Goal: Information Seeking & Learning: Check status

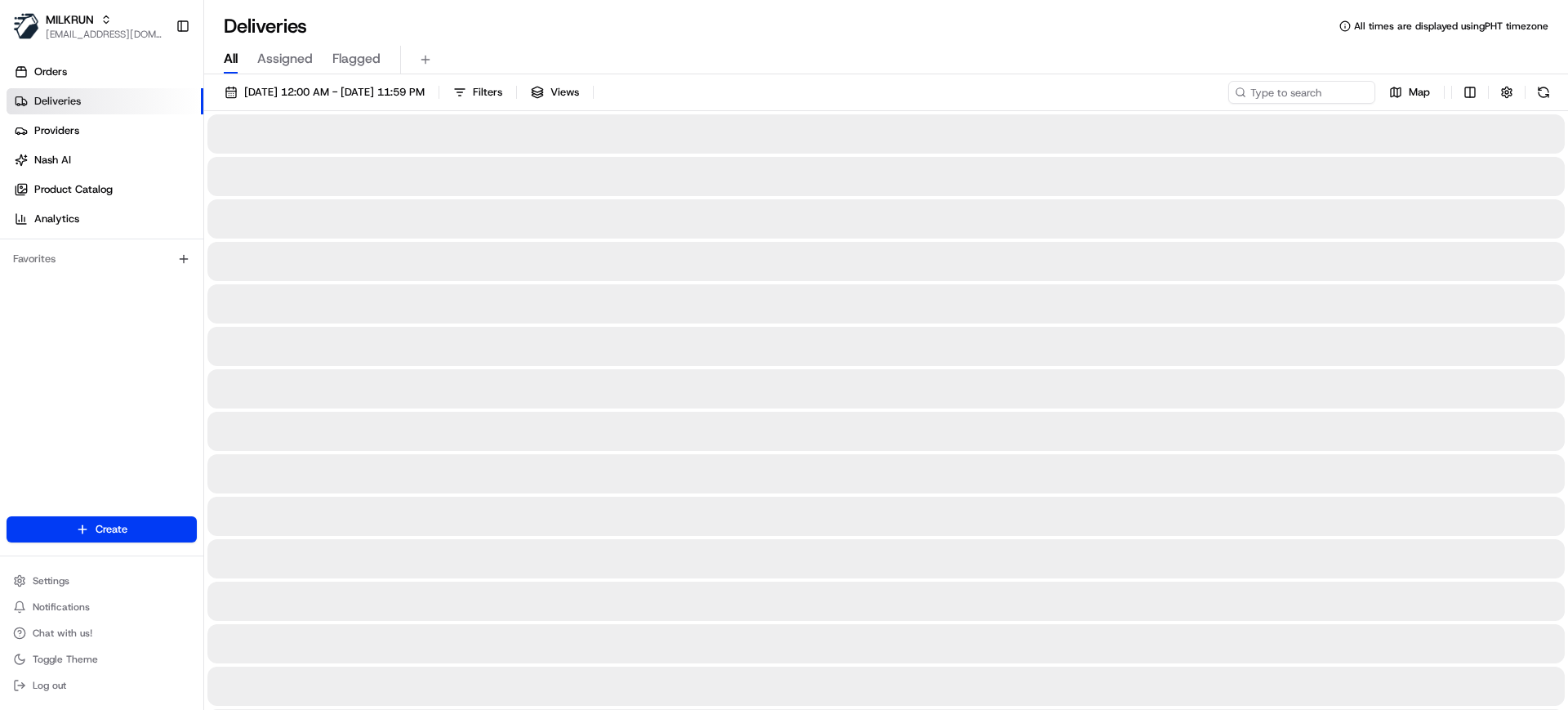
click at [230, 60] on span "All" at bounding box center [230, 59] width 14 height 19
click at [1254, 93] on input at bounding box center [1277, 92] width 196 height 23
paste input "Hamilton"
type input "Hamilton"
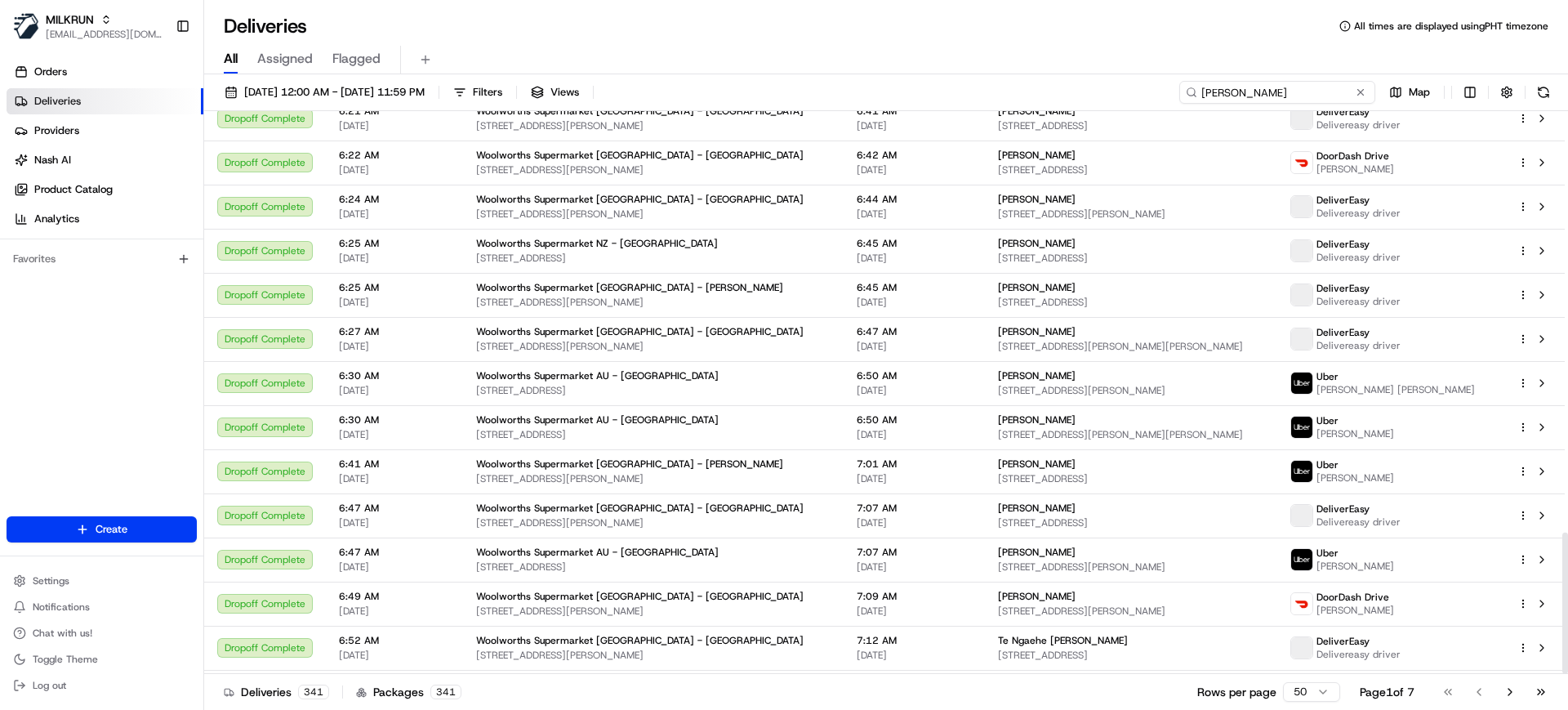
scroll to position [1676, 0]
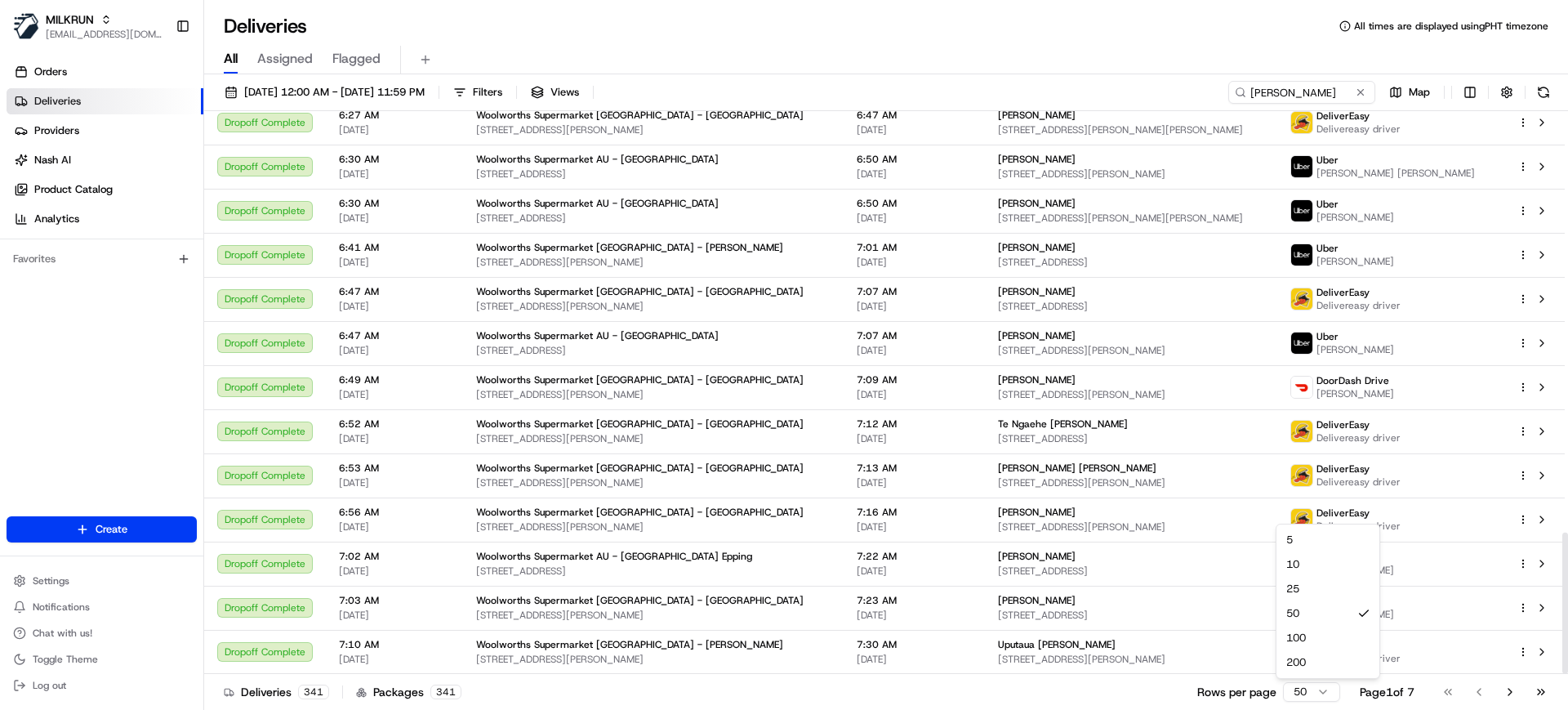
click at [1254, 567] on html "MILKRUN mvilals@woolworths.com.au Toggle Sidebar Orders Deliveries Providers Na…" at bounding box center [784, 355] width 1568 height 710
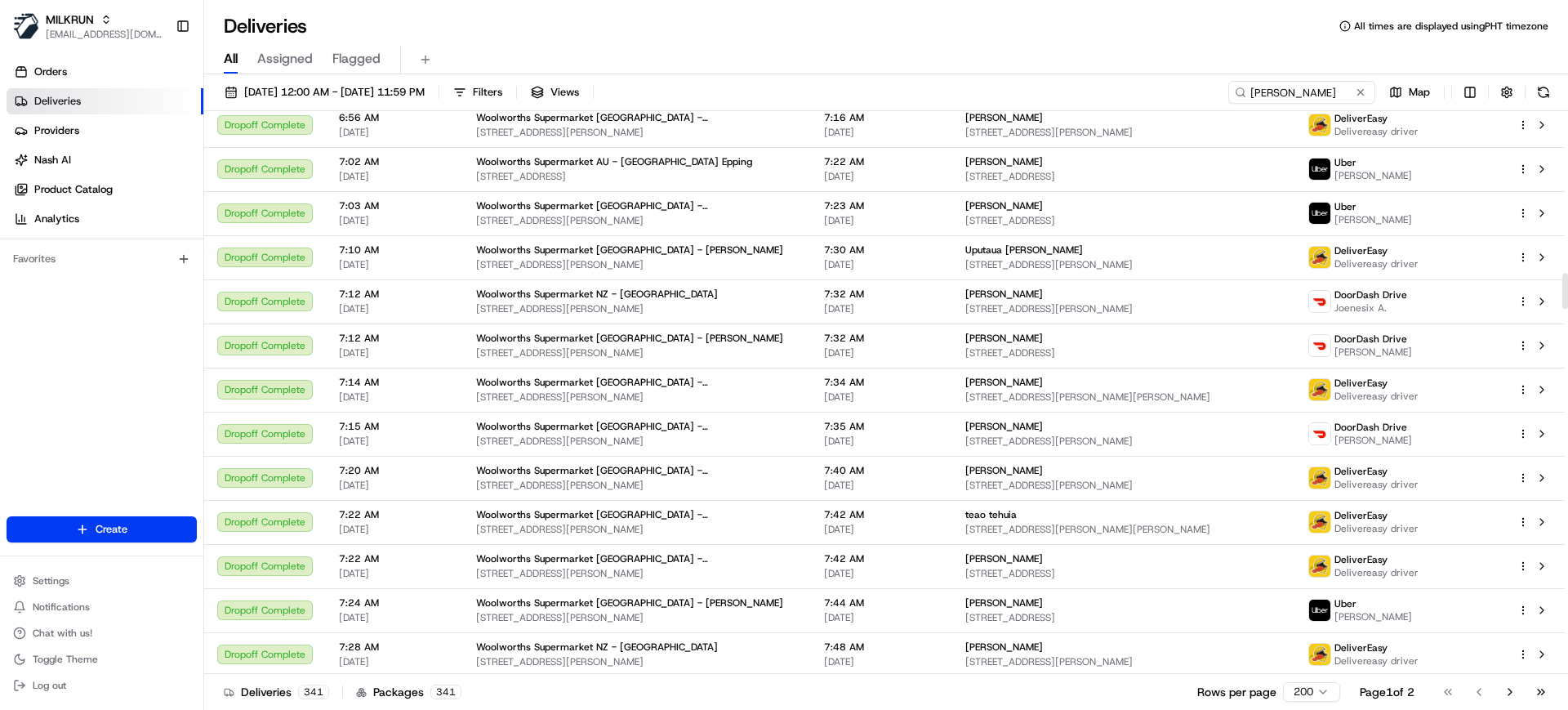
scroll to position [2554, 0]
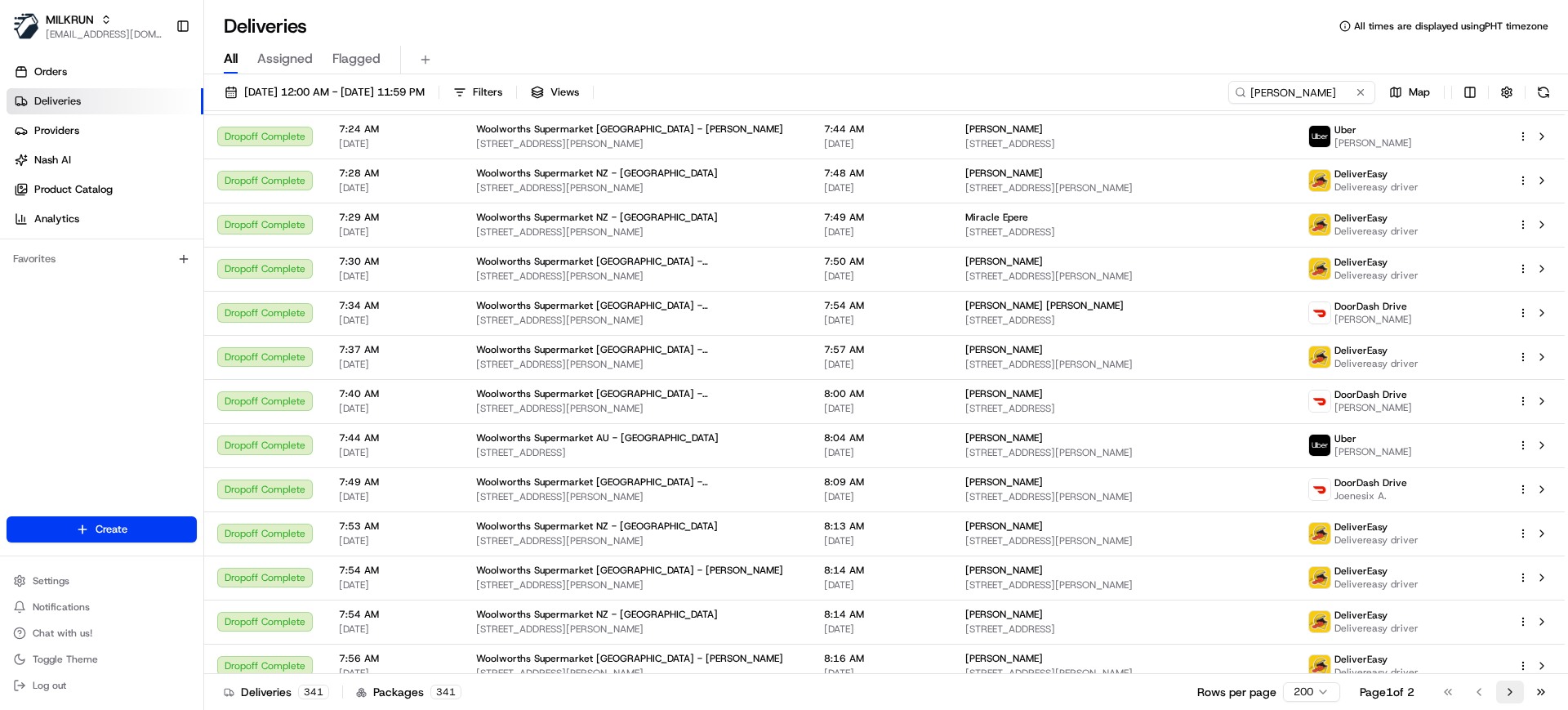
click at [1254, 567] on button "Go to next page" at bounding box center [1510, 692] width 28 height 23
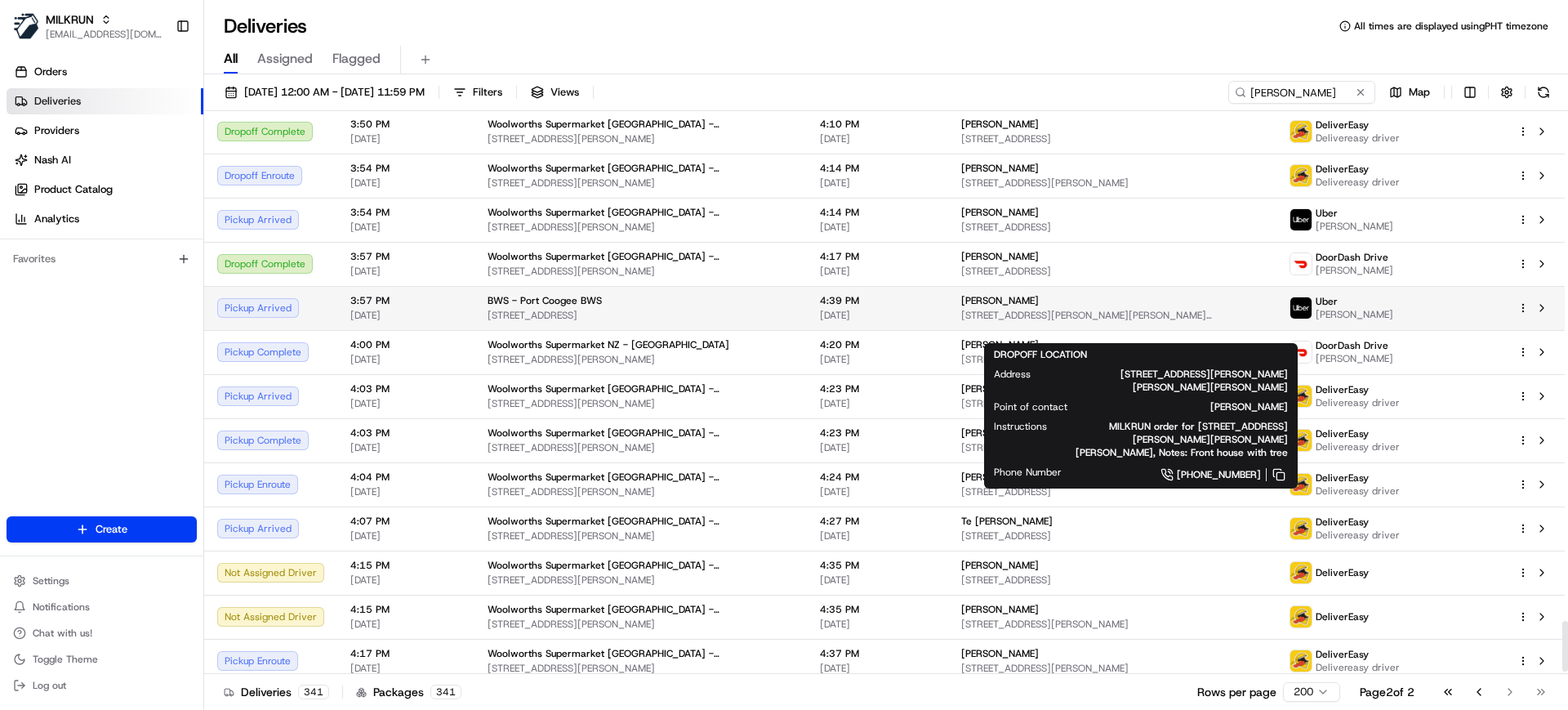
scroll to position [5591, 0]
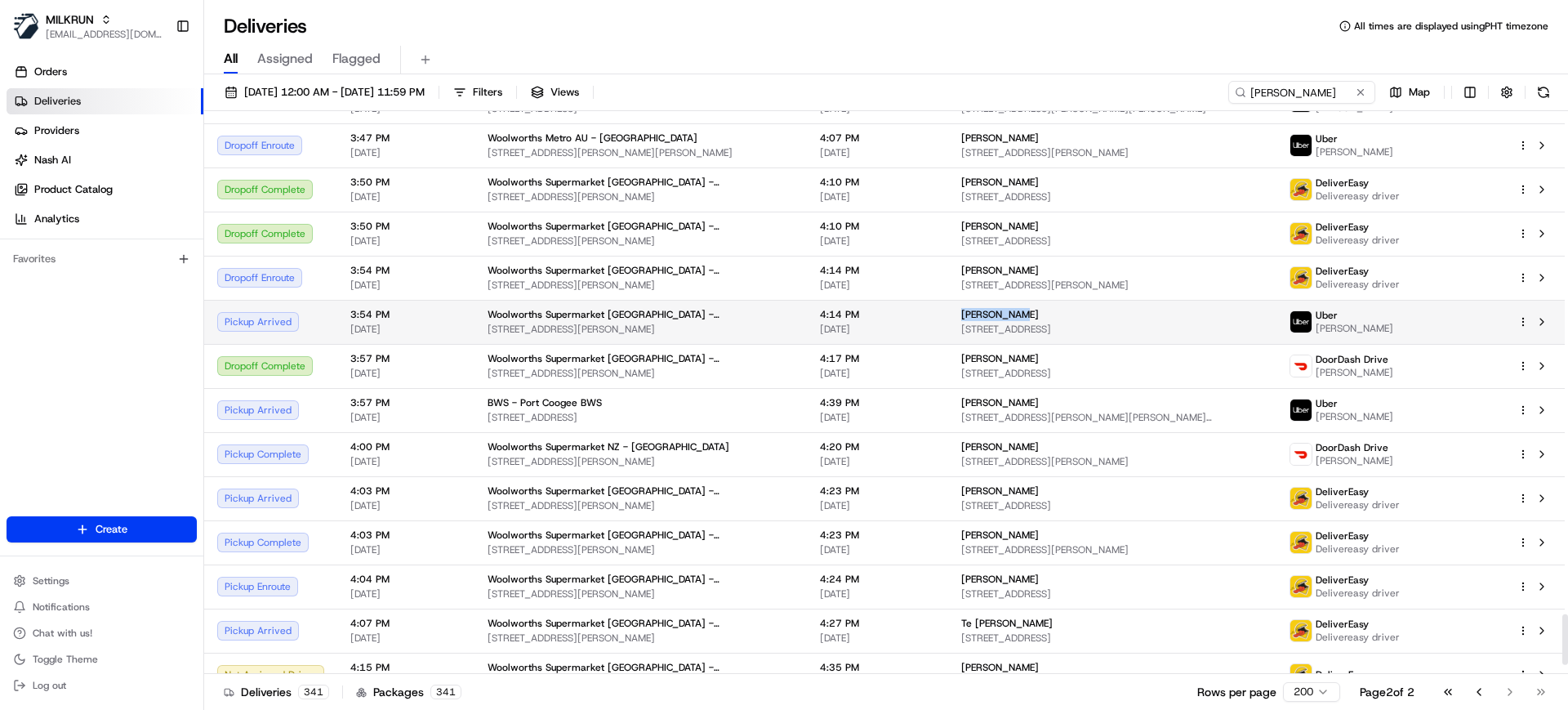
copy span "Reece Hayes"
click at [949, 309] on body "MILKRUN mvilals@woolworths.com.au Toggle Sidebar Orders Deliveries Providers Na…" at bounding box center [784, 355] width 1568 height 710
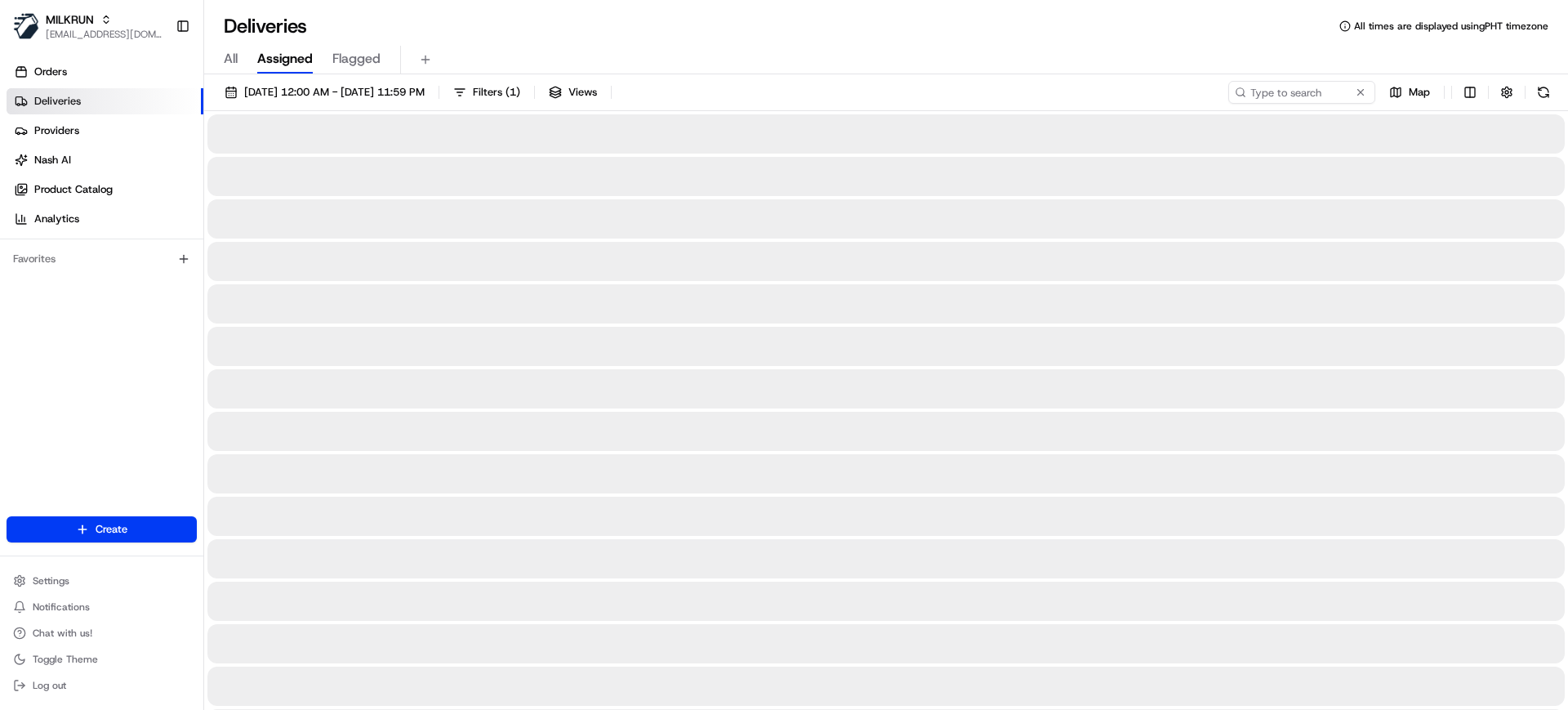
click at [234, 64] on span "All" at bounding box center [230, 59] width 14 height 19
click at [1297, 93] on input at bounding box center [1277, 92] width 196 height 23
paste input "e0ecf3e0-5fde-4bac-9820-c8355089cb5e"
type input "e0ecf3e0-5fde-4bac-9820-c8355089cb5e"
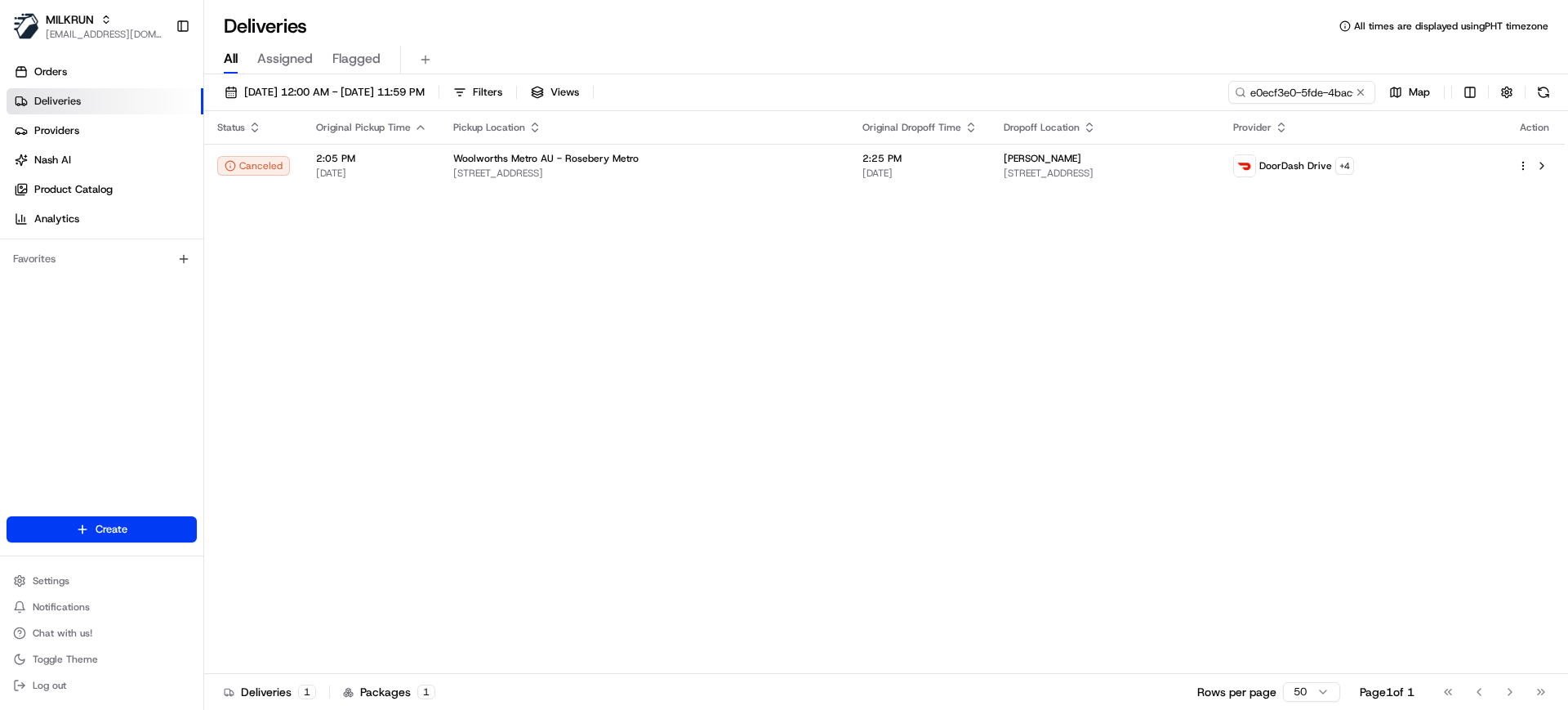
drag, startPoint x: 891, startPoint y: 164, endPoint x: 613, endPoint y: 373, distance: 347.8
click at [610, 380] on div "Status Original Pickup Time Pickup Location Original Dropoff Time Dropoff Locat…" at bounding box center [884, 393] width 1360 height 563
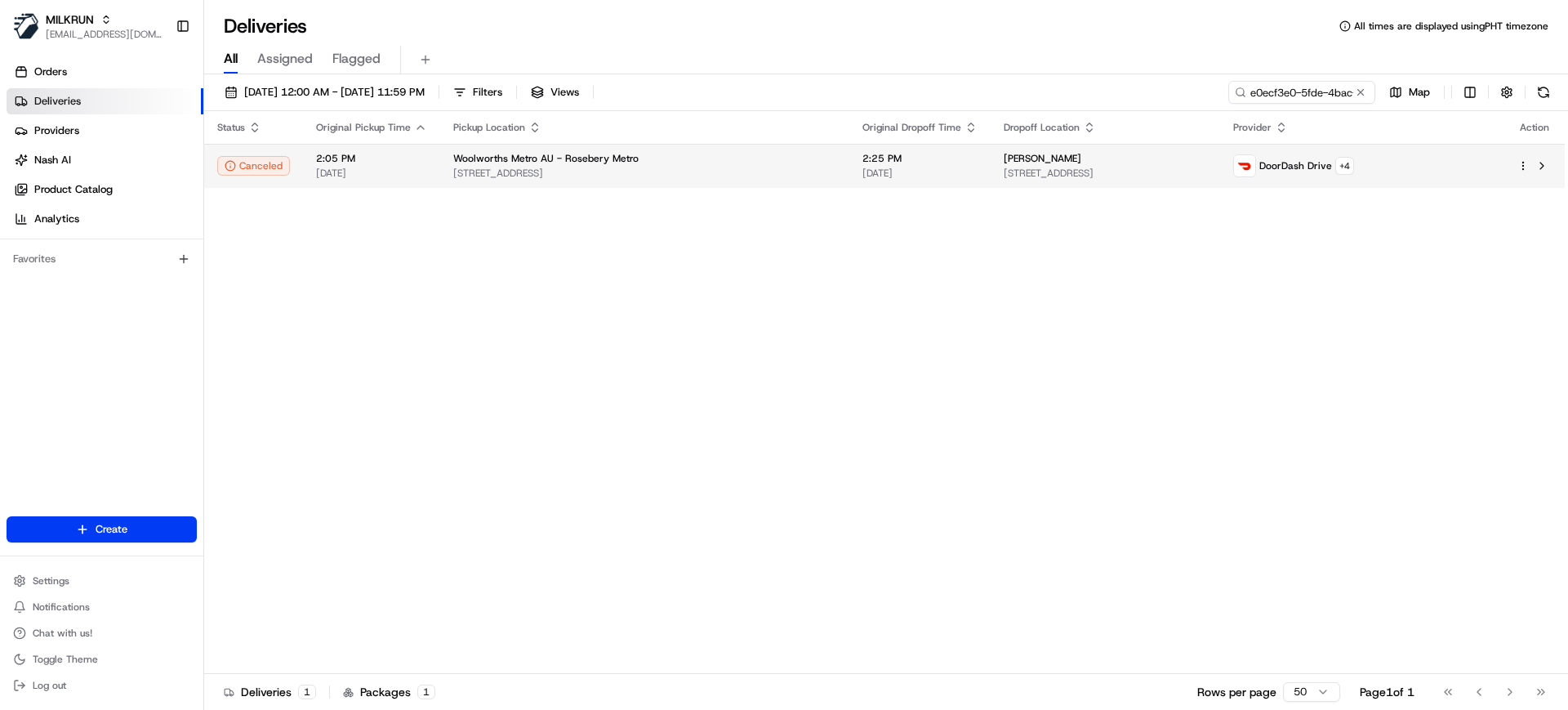
click at [863, 172] on span "[DATE]" at bounding box center [920, 173] width 115 height 13
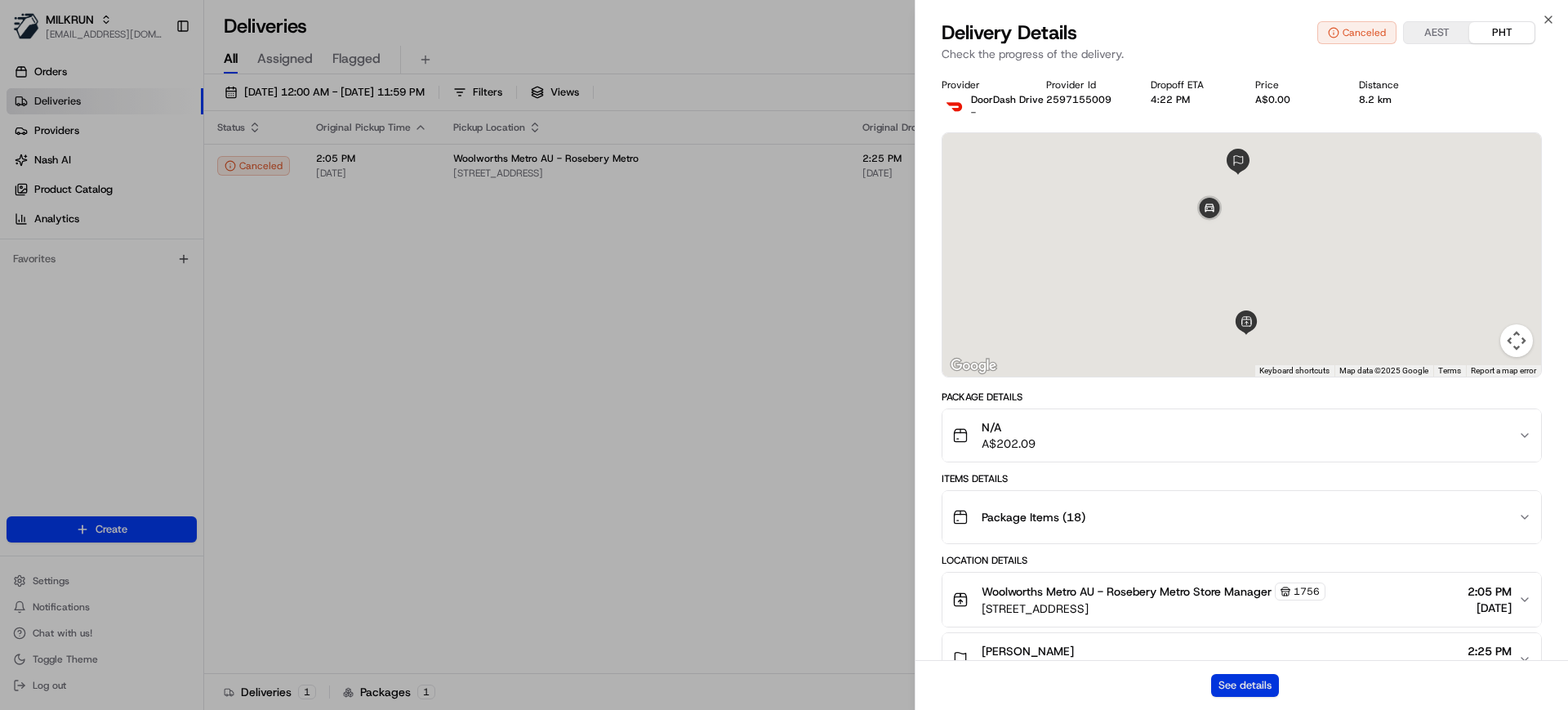
click at [1273, 691] on button "See details" at bounding box center [1245, 685] width 67 height 23
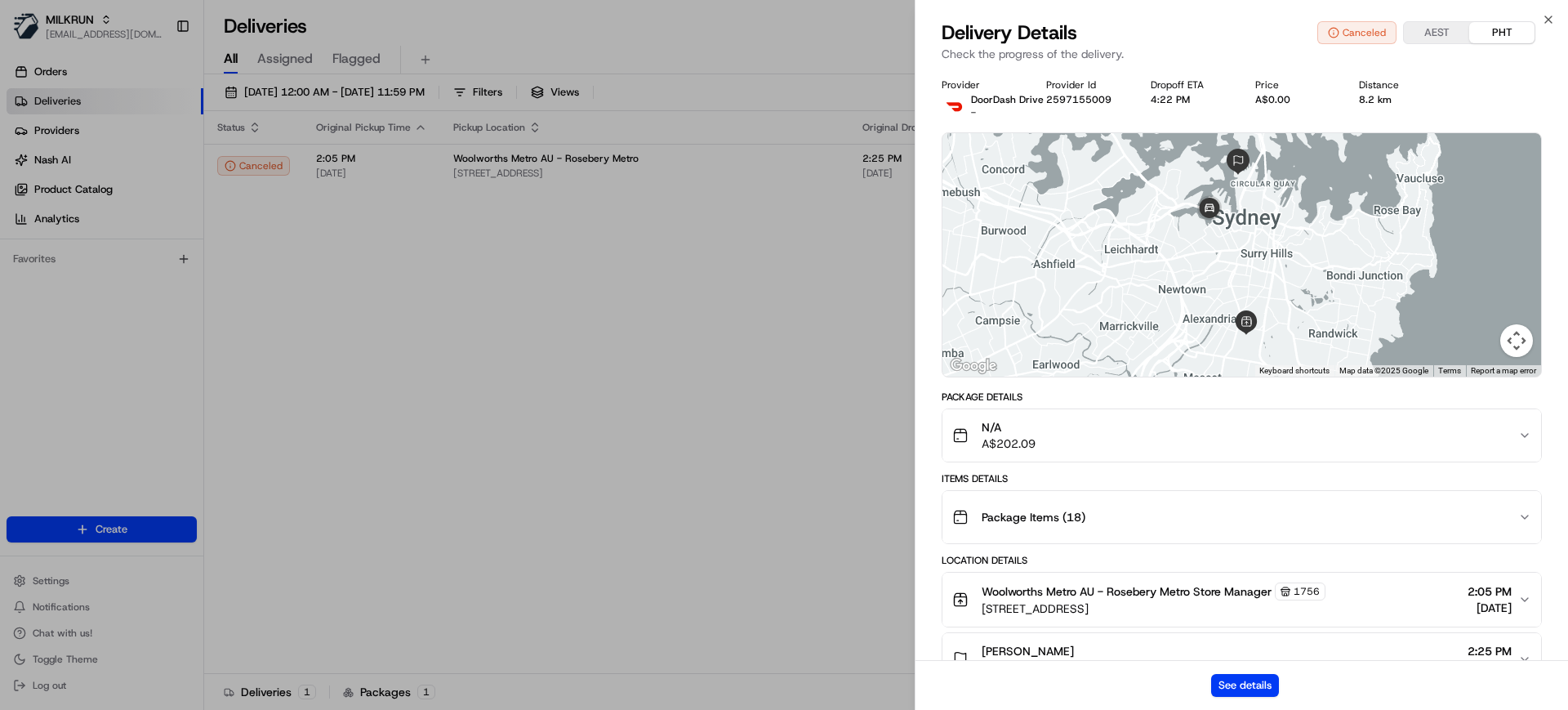
scroll to position [204, 0]
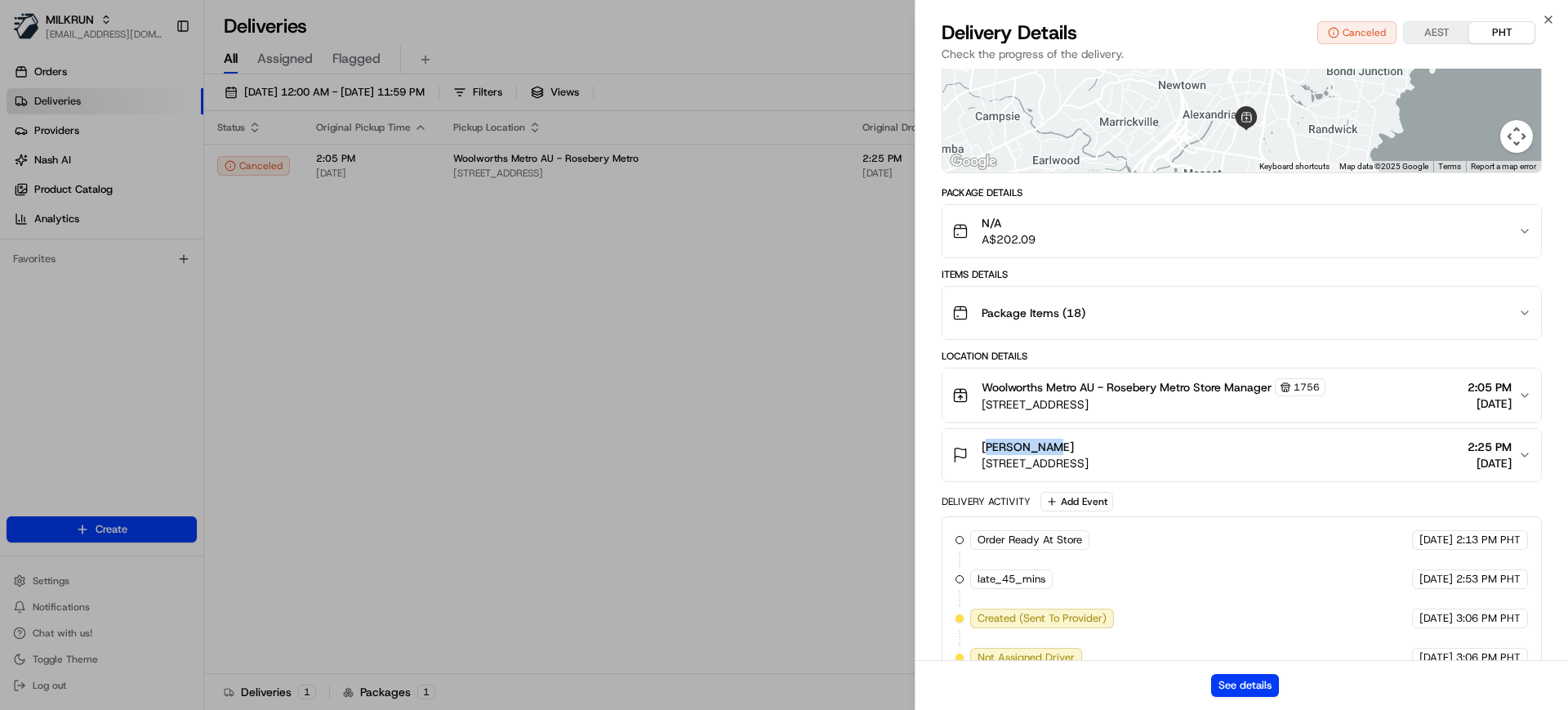
drag, startPoint x: 1065, startPoint y: 448, endPoint x: 965, endPoint y: 448, distance: 100.0
click at [965, 448] on div "Luke Upton 35 Bettington St, Millers Point, NSW 2000, AU" at bounding box center [1021, 455] width 137 height 32
copy span "[PERSON_NAME]"
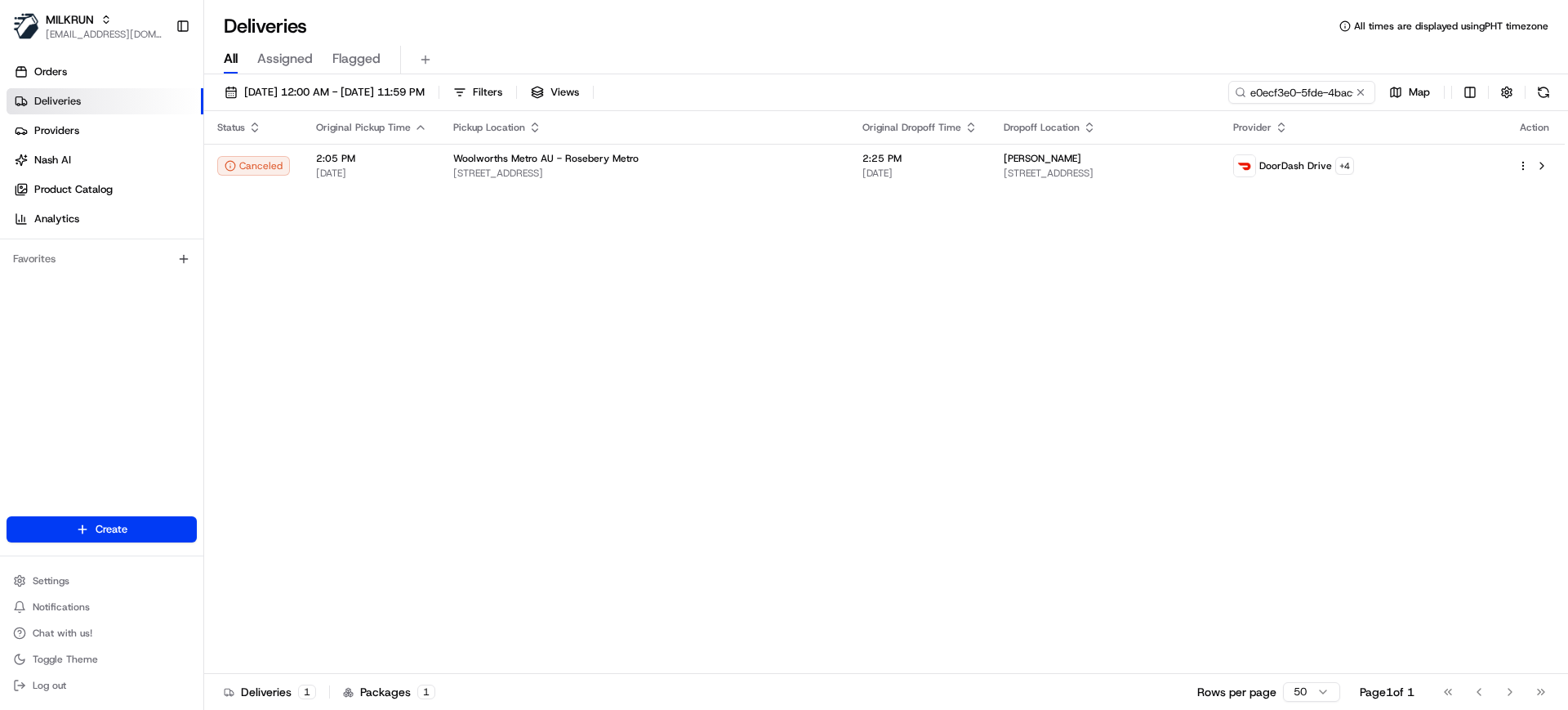
click at [71, 97] on span "Deliveries" at bounding box center [57, 101] width 46 height 15
click at [1328, 95] on input "e0ecf3e0-5fde-4bac-9820-c8355089cb5e" at bounding box center [1277, 92] width 196 height 23
paste input "Luke Upton"
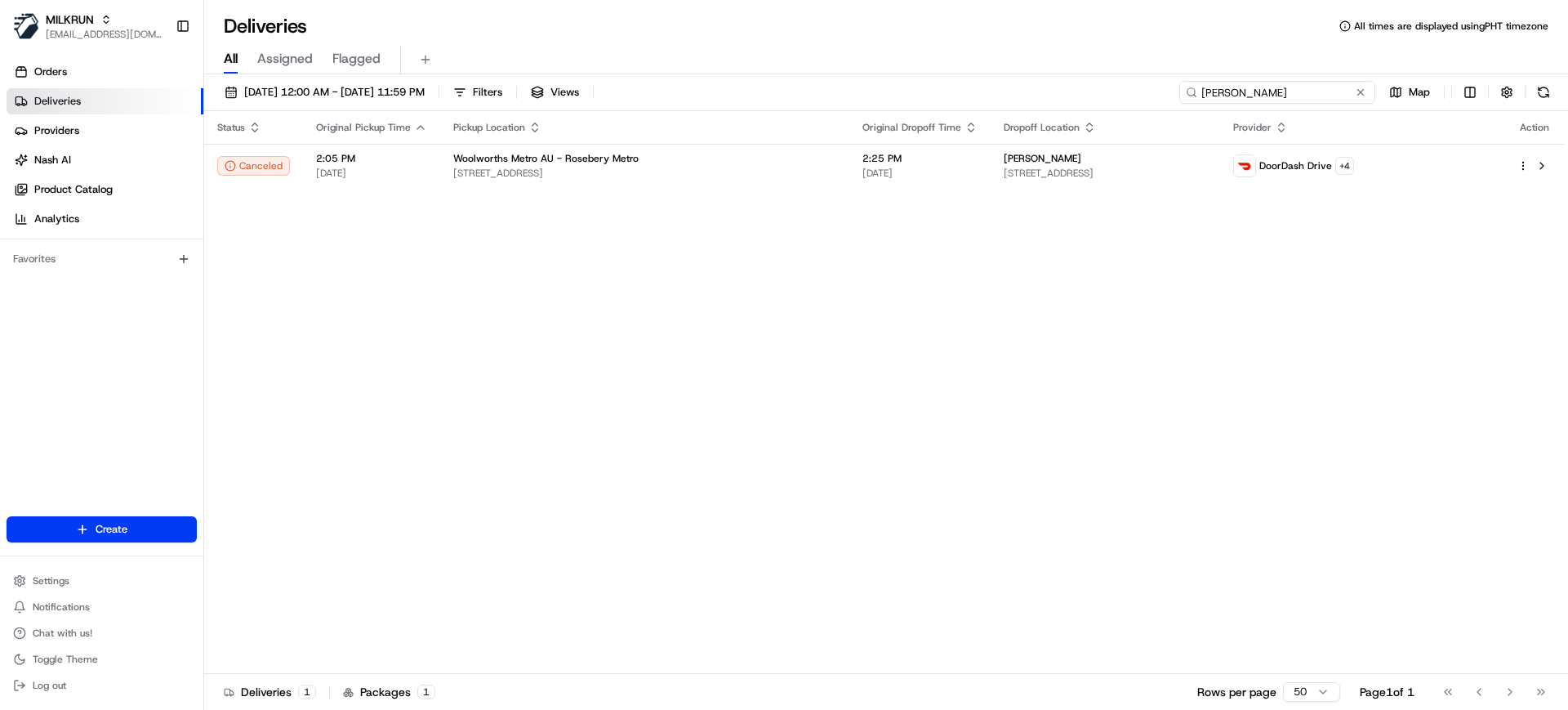
type input "Luke Upton"
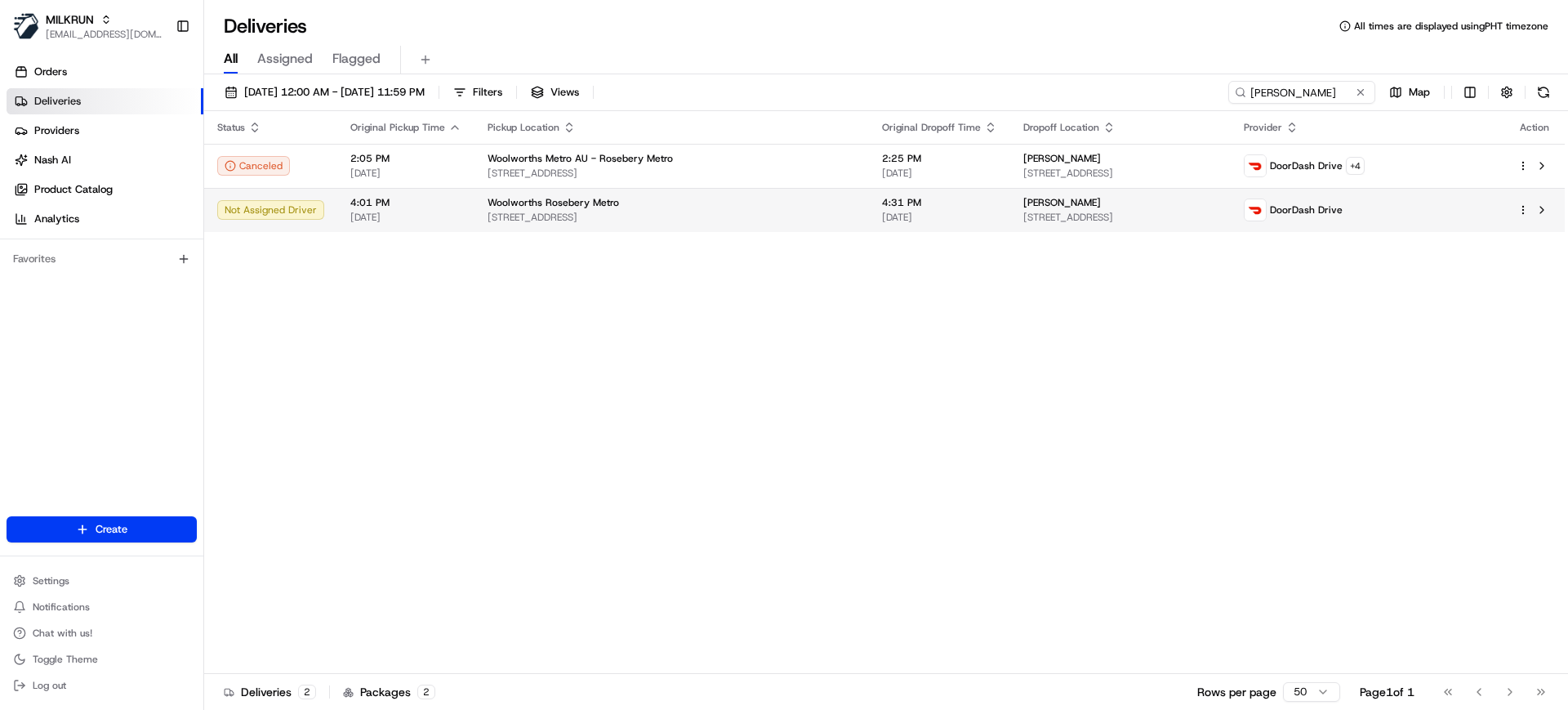
click at [1023, 202] on span "Luke Upton" at bounding box center [1062, 202] width 78 height 13
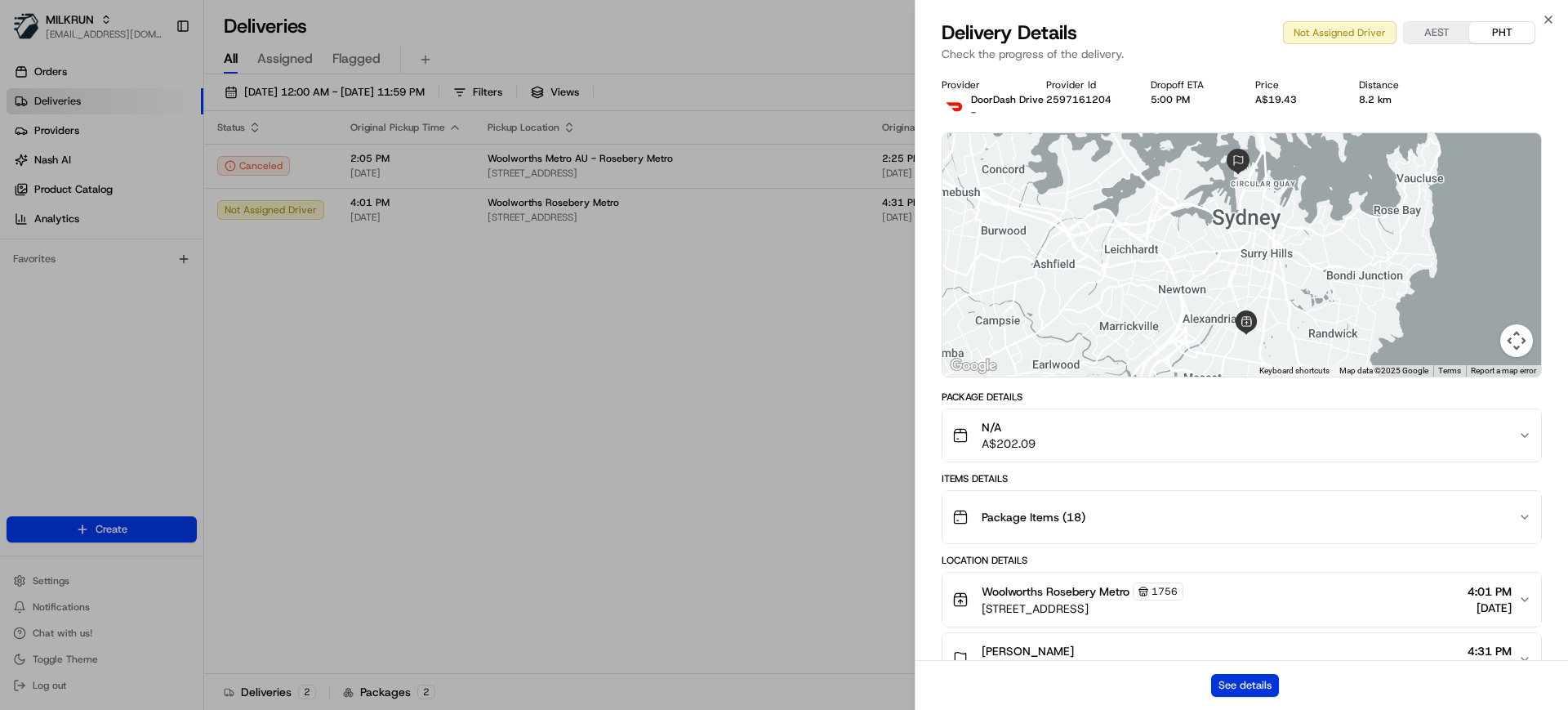
click at [1254, 687] on button "See details" at bounding box center [1245, 685] width 67 height 23
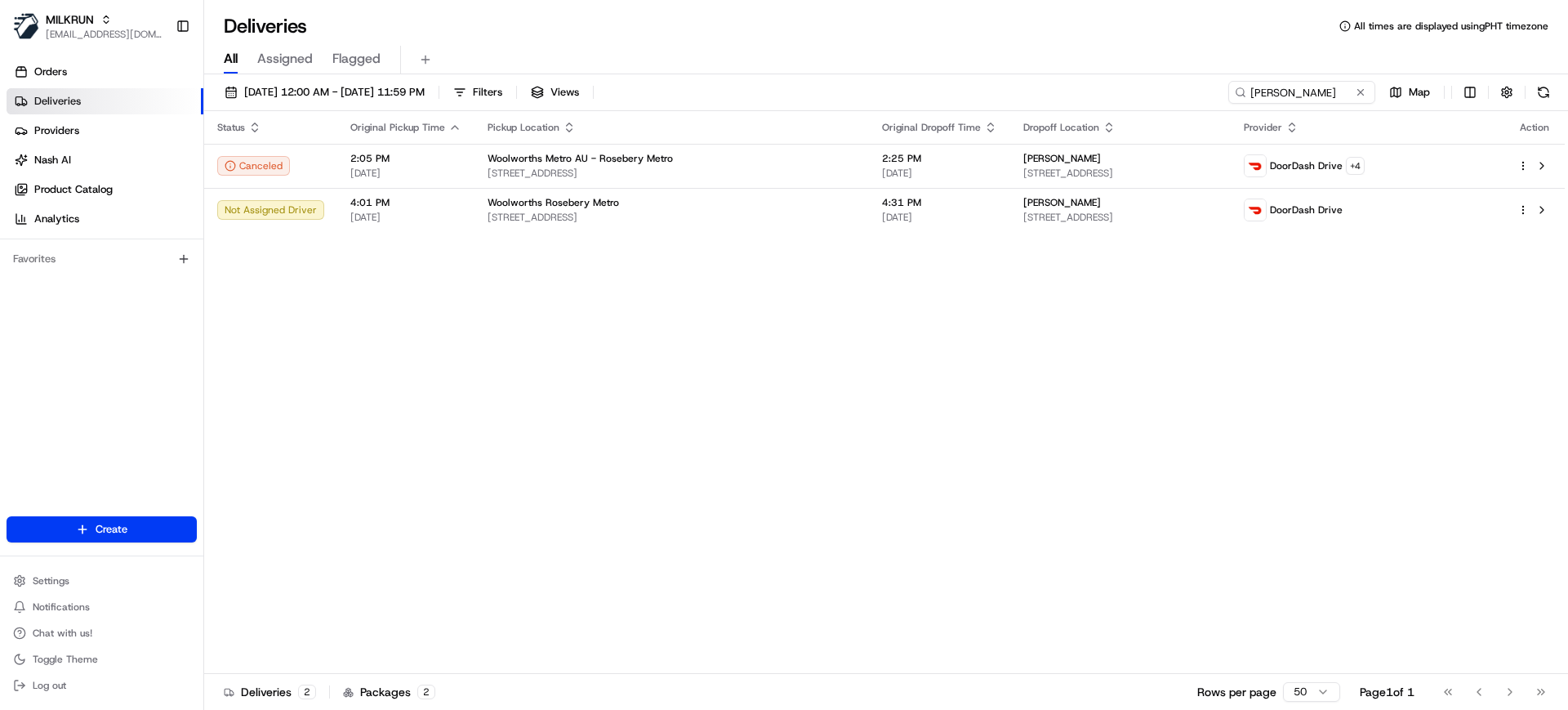
click at [979, 460] on div "Status Original Pickup Time Pickup Location Original Dropoff Time Dropoff Locat…" at bounding box center [884, 393] width 1360 height 563
click at [813, 61] on div "All Assigned Flagged" at bounding box center [886, 60] width 1364 height 29
drag, startPoint x: 802, startPoint y: 327, endPoint x: 573, endPoint y: 14, distance: 387.8
click at [800, 313] on div "Status Original Pickup Time Pickup Location Original Dropoff Time Dropoff Locat…" at bounding box center [884, 393] width 1360 height 563
click at [986, 43] on div "All Assigned Flagged" at bounding box center [886, 57] width 1364 height 35
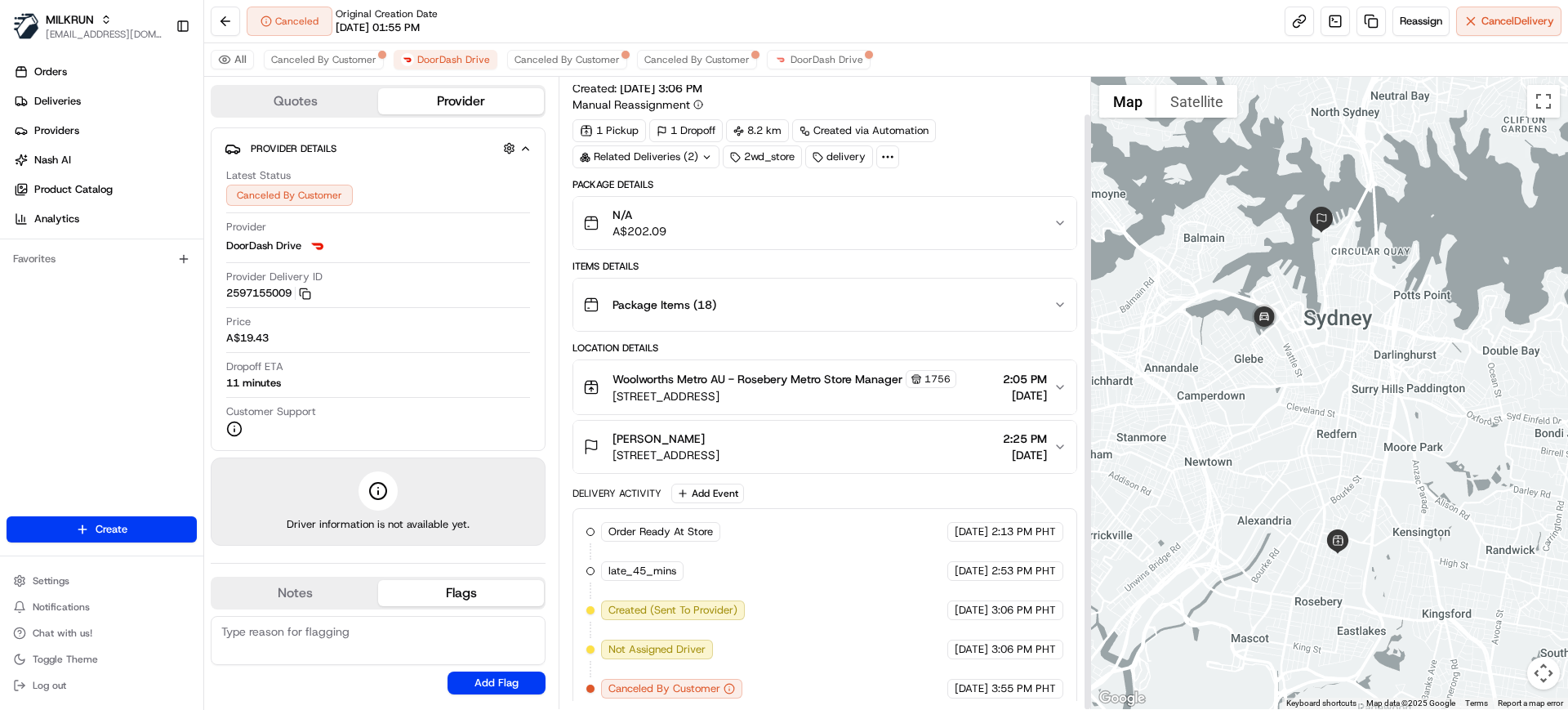
scroll to position [39, 0]
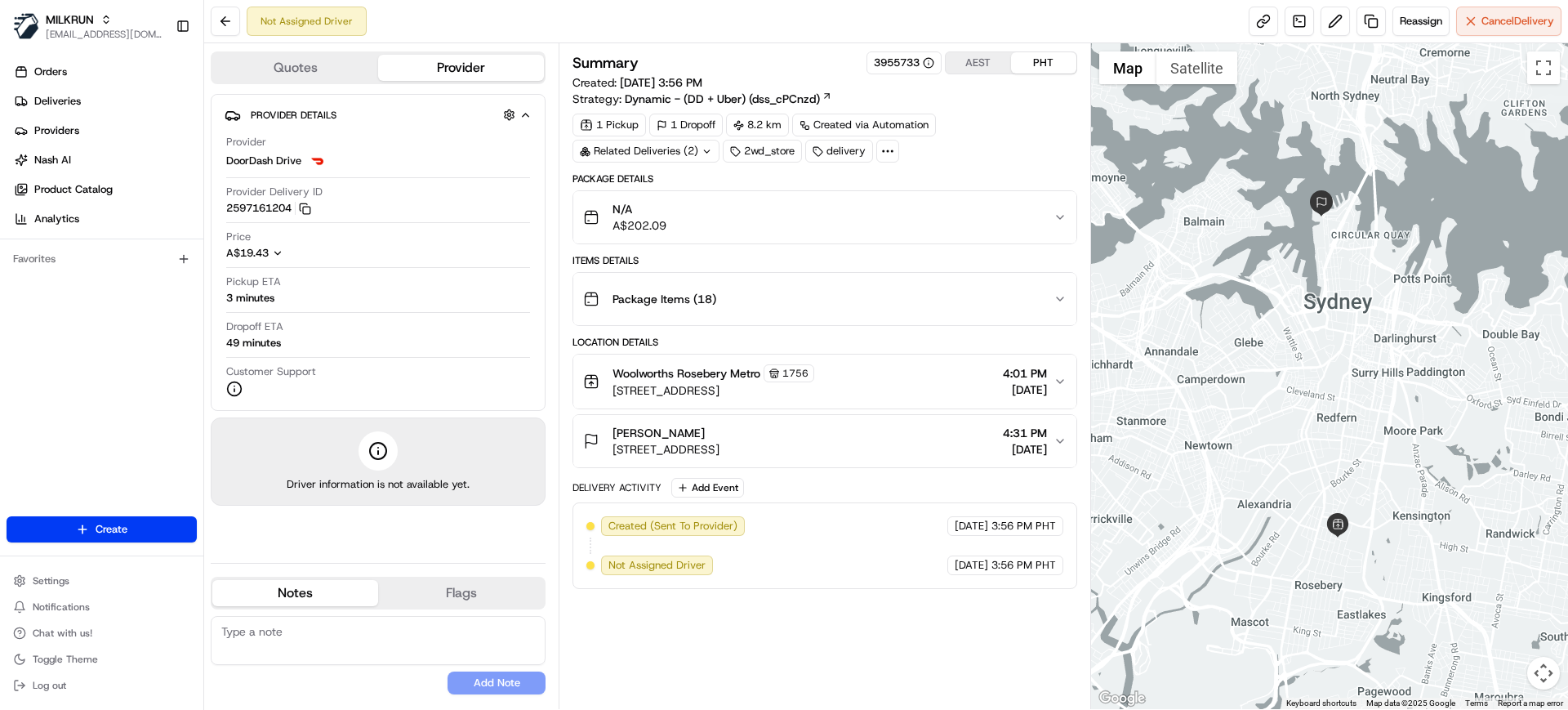
click at [726, 21] on div "Not Assigned Driver Reassign Cancel Delivery" at bounding box center [886, 21] width 1364 height 43
click at [1262, 35] on link at bounding box center [1264, 21] width 30 height 30
click at [828, 664] on div "Summary 3955733 AEST PHT Created: 23/08/2025 3:56 PM Strategy: Dynamic - (DD + …" at bounding box center [824, 376] width 504 height 650
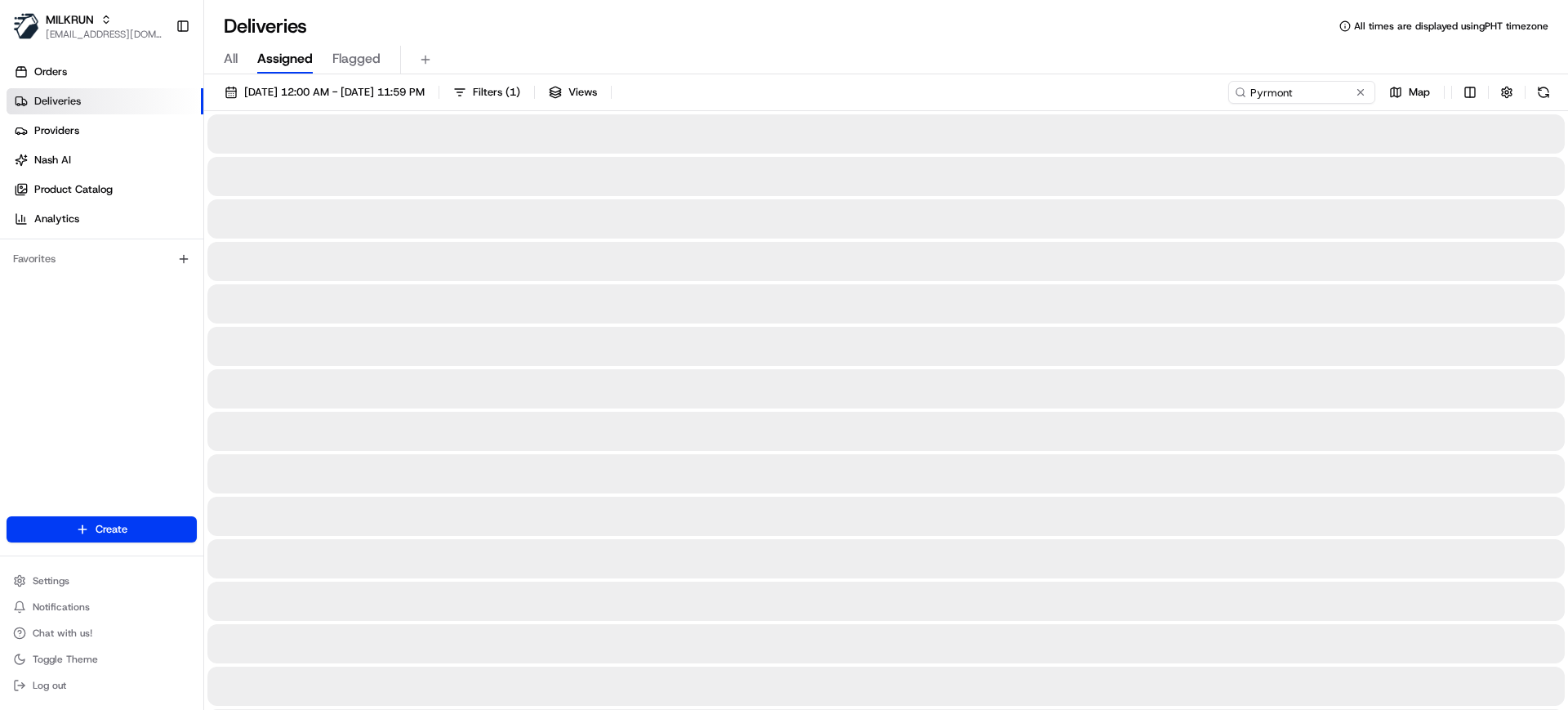
drag, startPoint x: 236, startPoint y: 58, endPoint x: 165, endPoint y: 87, distance: 76.7
click at [236, 58] on span "All" at bounding box center [230, 59] width 14 height 19
click at [1317, 97] on input at bounding box center [1277, 92] width 196 height 23
paste input "kristy lutton"
type input "kristy lutton"
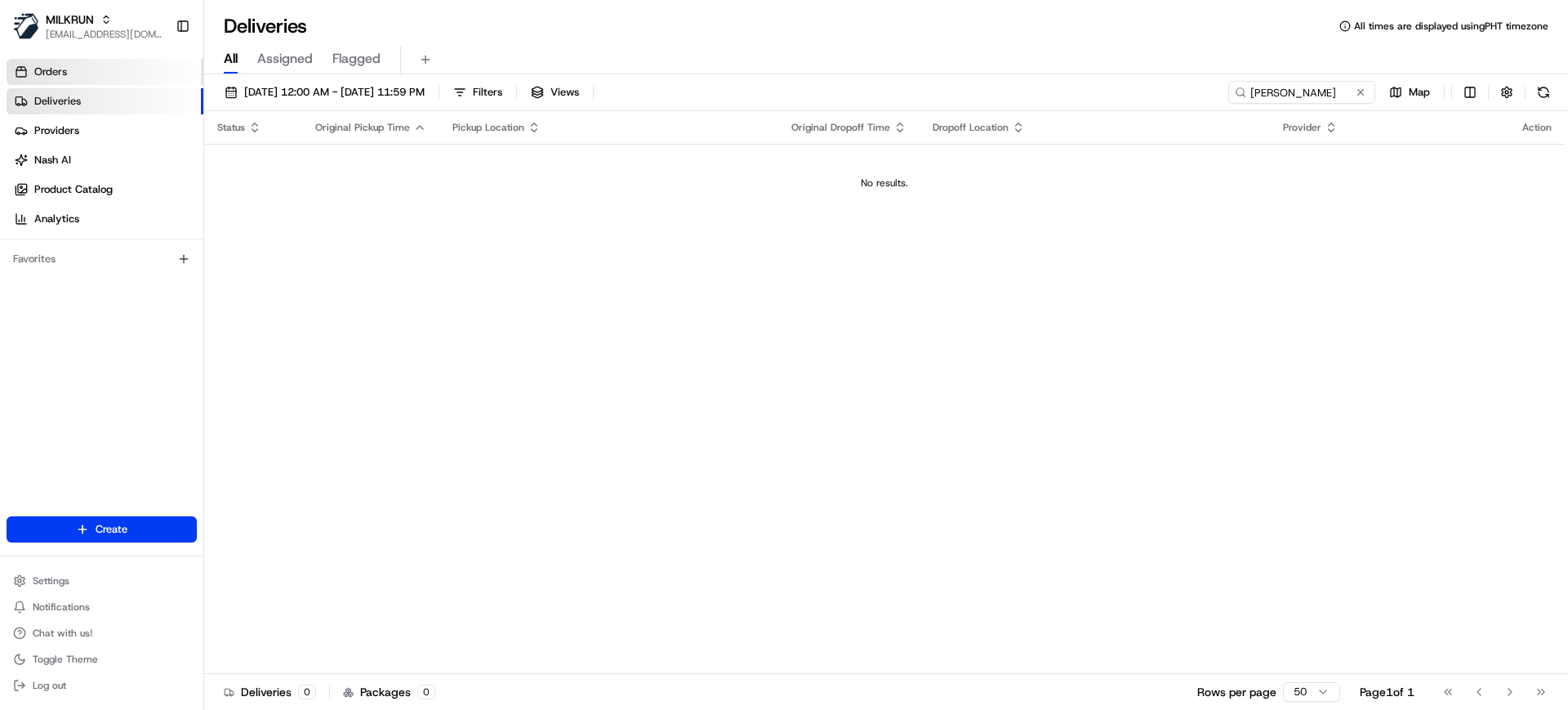
click at [51, 79] on span "Orders" at bounding box center [50, 72] width 32 height 15
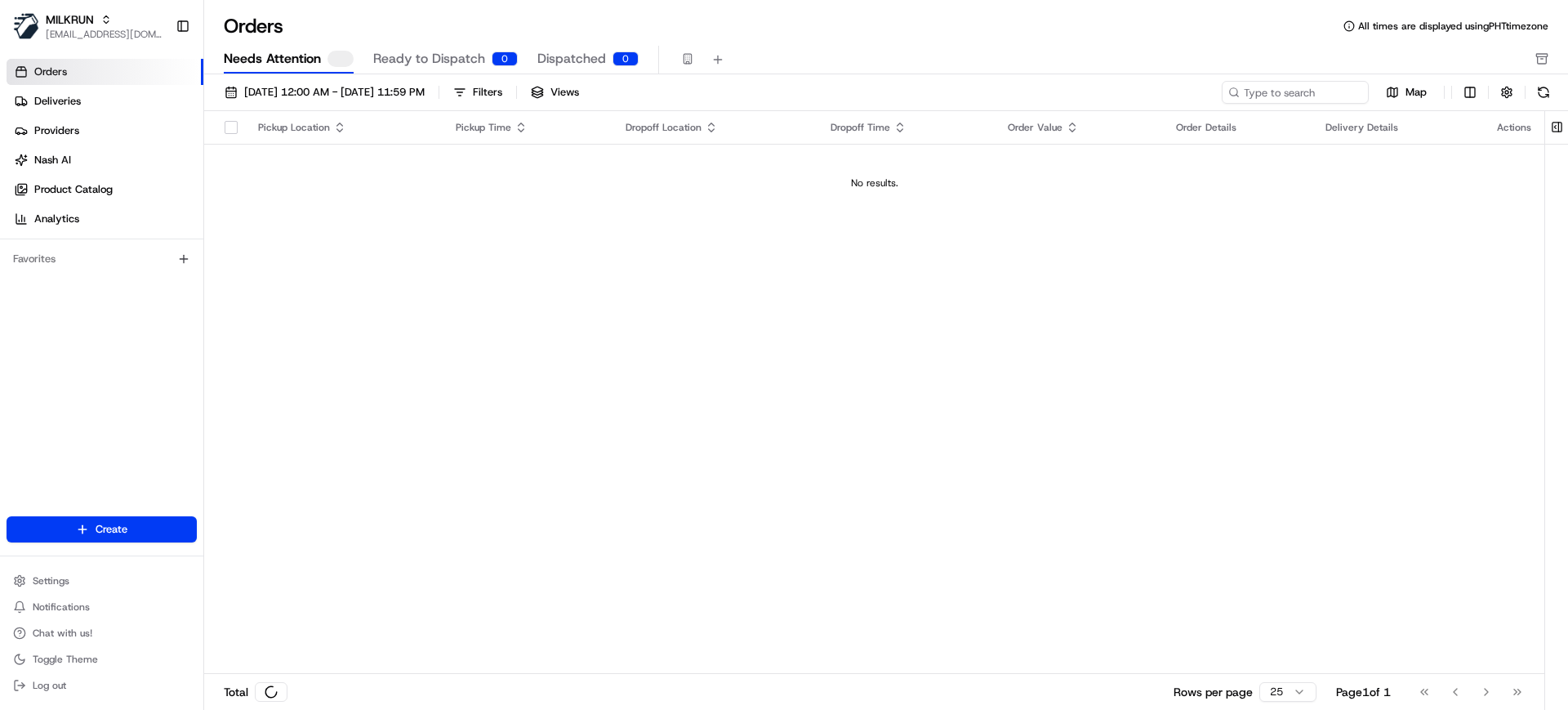
click at [281, 62] on span "Needs Attention" at bounding box center [272, 59] width 97 height 19
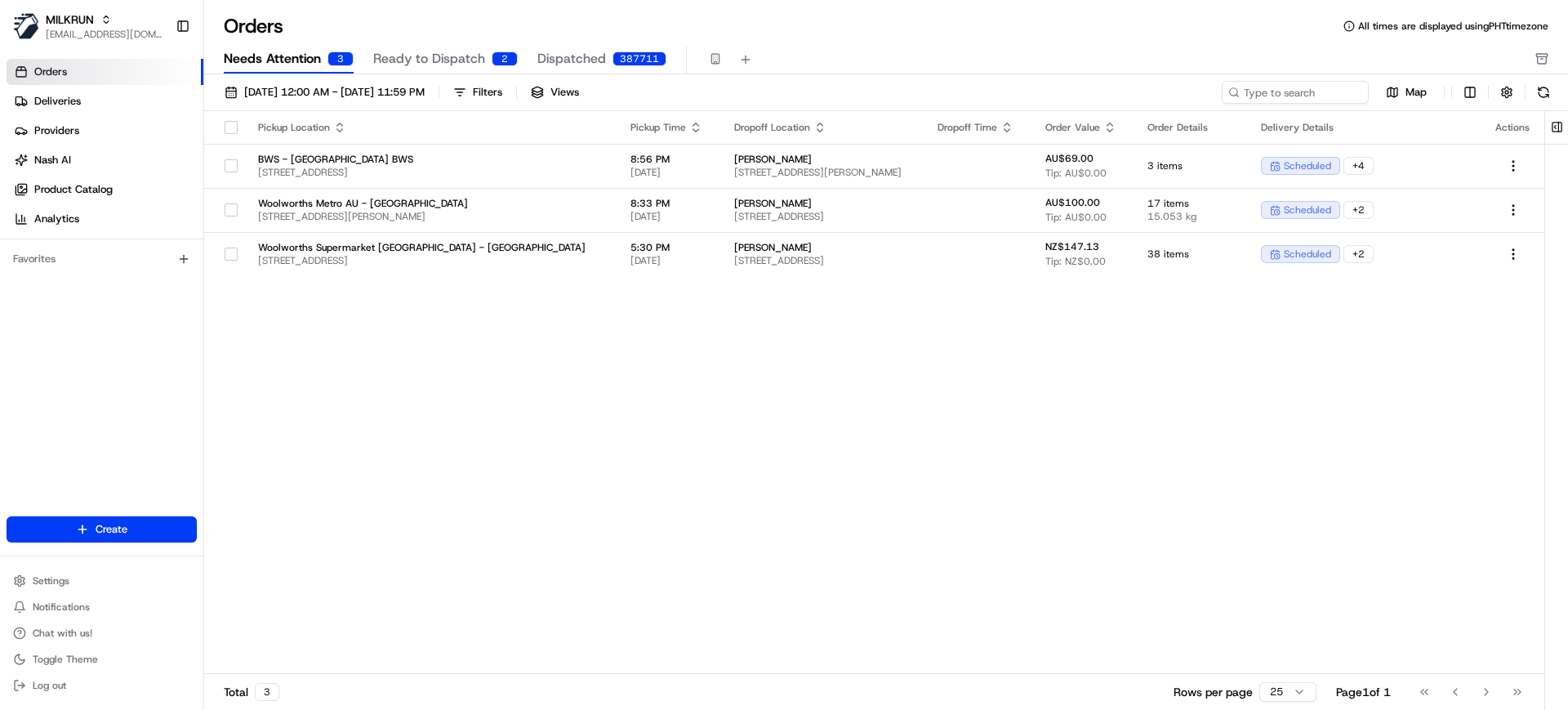
click at [811, 547] on div "Pickup Location Pickup Time Dropoff Location Dropoff Time Order Value Order Det…" at bounding box center [874, 393] width 1340 height 563
click at [1307, 92] on input at bounding box center [1271, 92] width 196 height 23
paste input "[PERSON_NAME]"
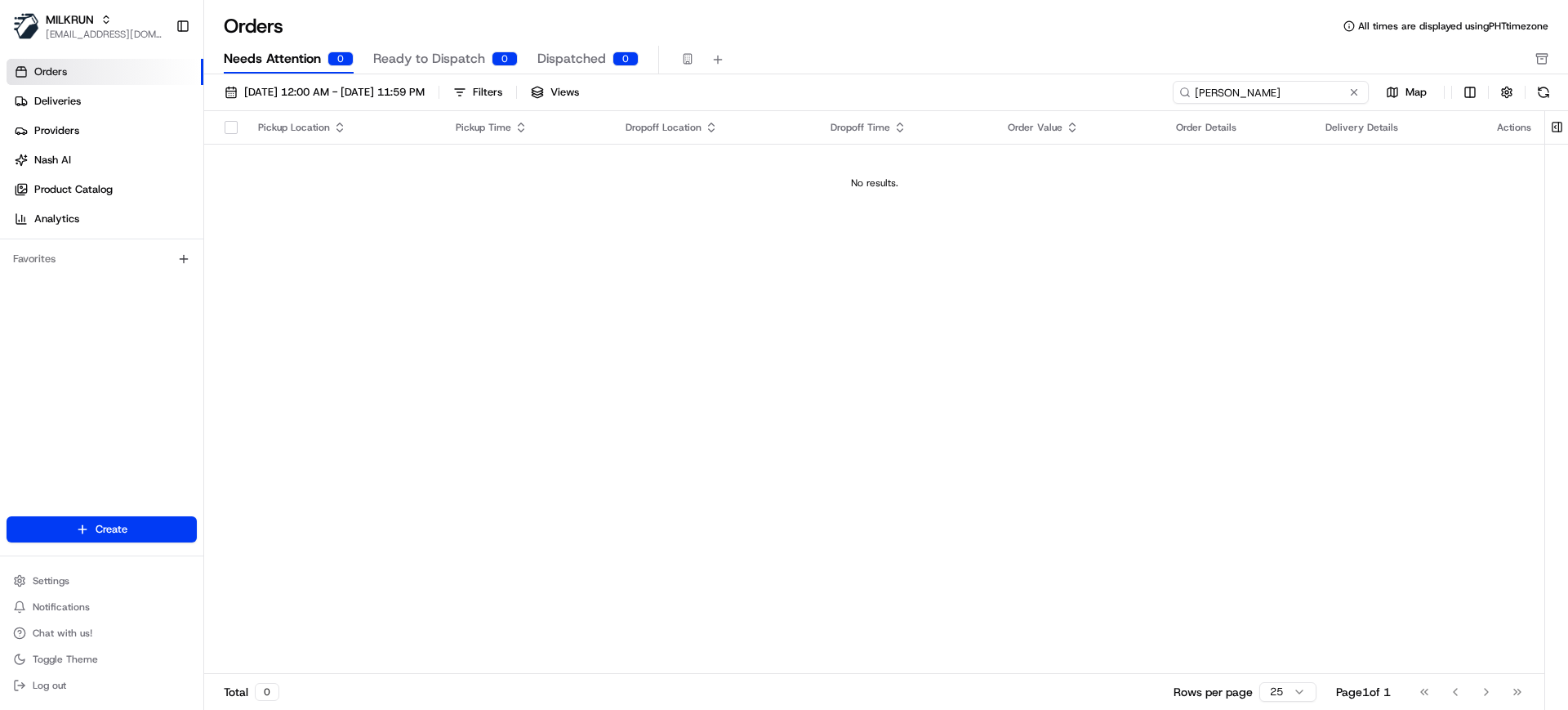
type input "[PERSON_NAME]"
drag, startPoint x: 1297, startPoint y: 88, endPoint x: 1111, endPoint y: 88, distance: 186.0
click at [1111, 88] on div "01/08/2025 12:00 AM - 31/08/2025 11:59 PM Filters Views kristy lutton Map" at bounding box center [886, 96] width 1364 height 30
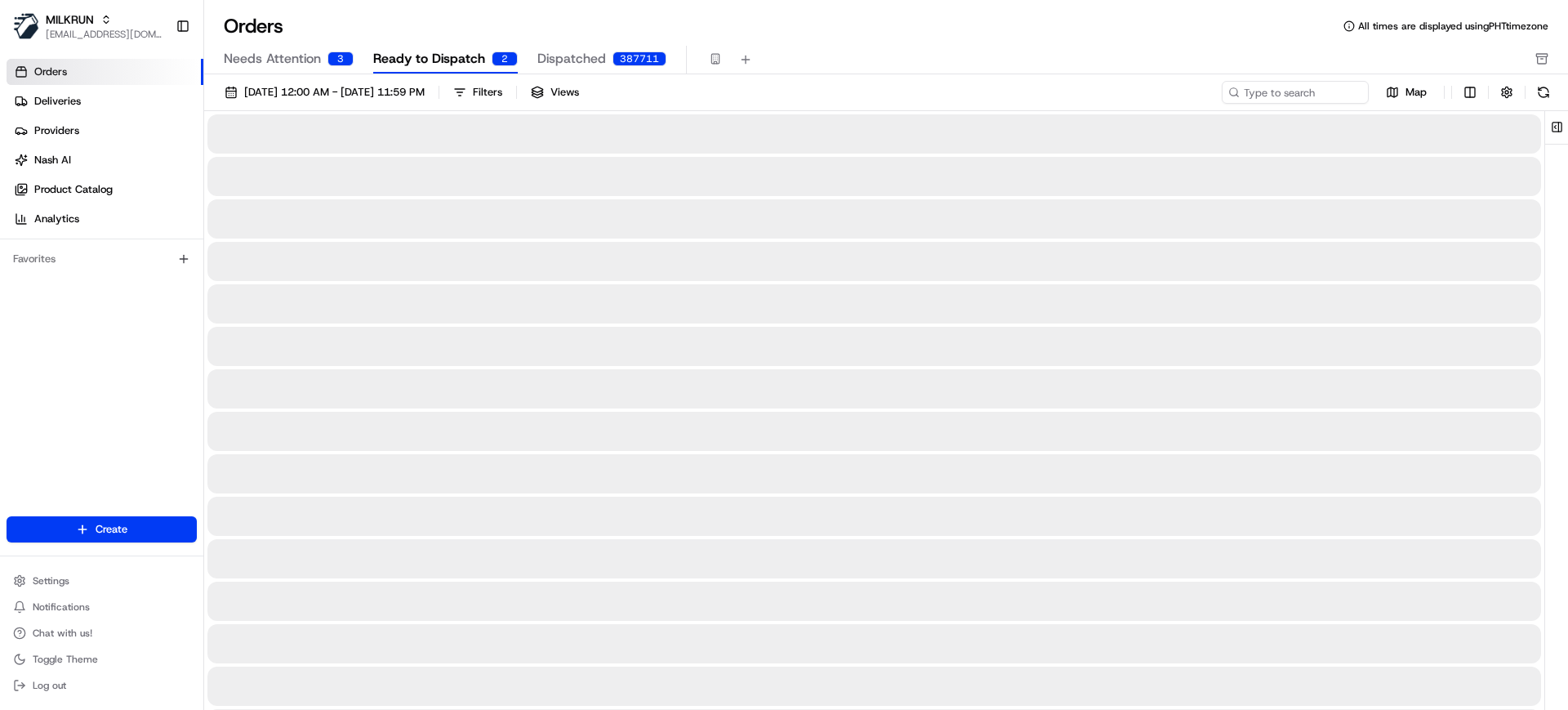
click at [412, 66] on span "Ready to Dispatch" at bounding box center [429, 59] width 112 height 19
click at [79, 117] on link "Providers" at bounding box center [104, 131] width 197 height 26
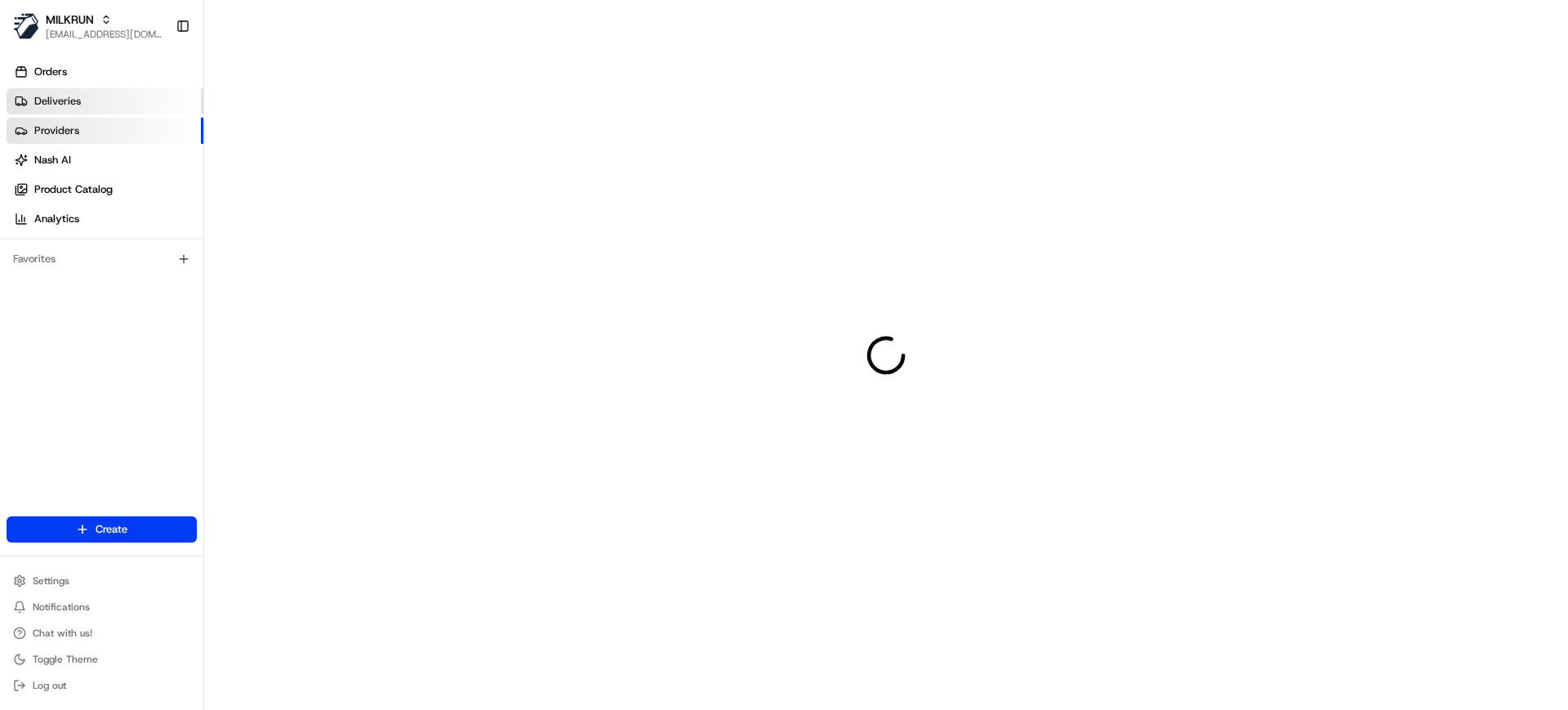
click at [78, 105] on span "Deliveries" at bounding box center [57, 101] width 46 height 15
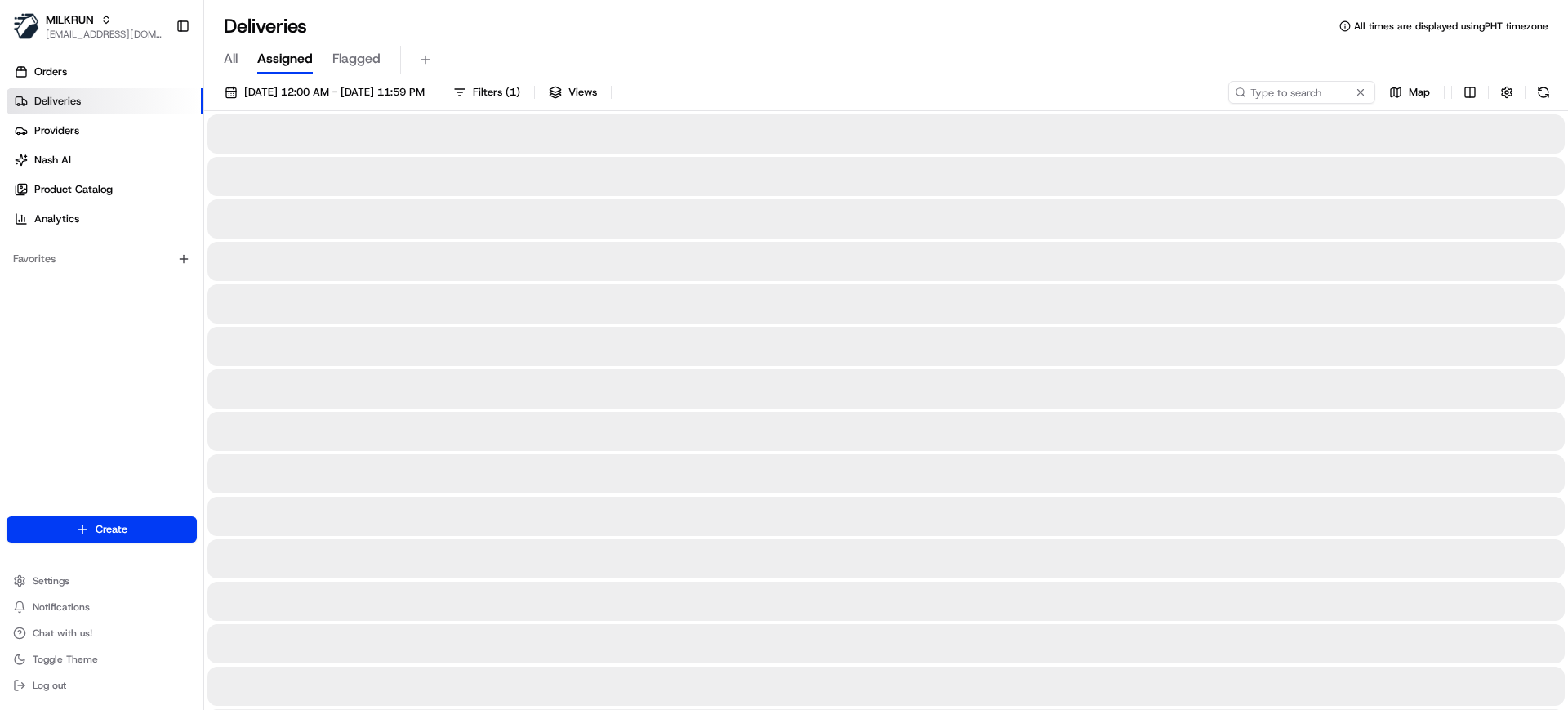
click at [231, 60] on span "All" at bounding box center [230, 59] width 14 height 19
click at [1276, 81] on input at bounding box center [1277, 92] width 196 height 23
paste input "[PERSON_NAME]"
type input "[PERSON_NAME]"
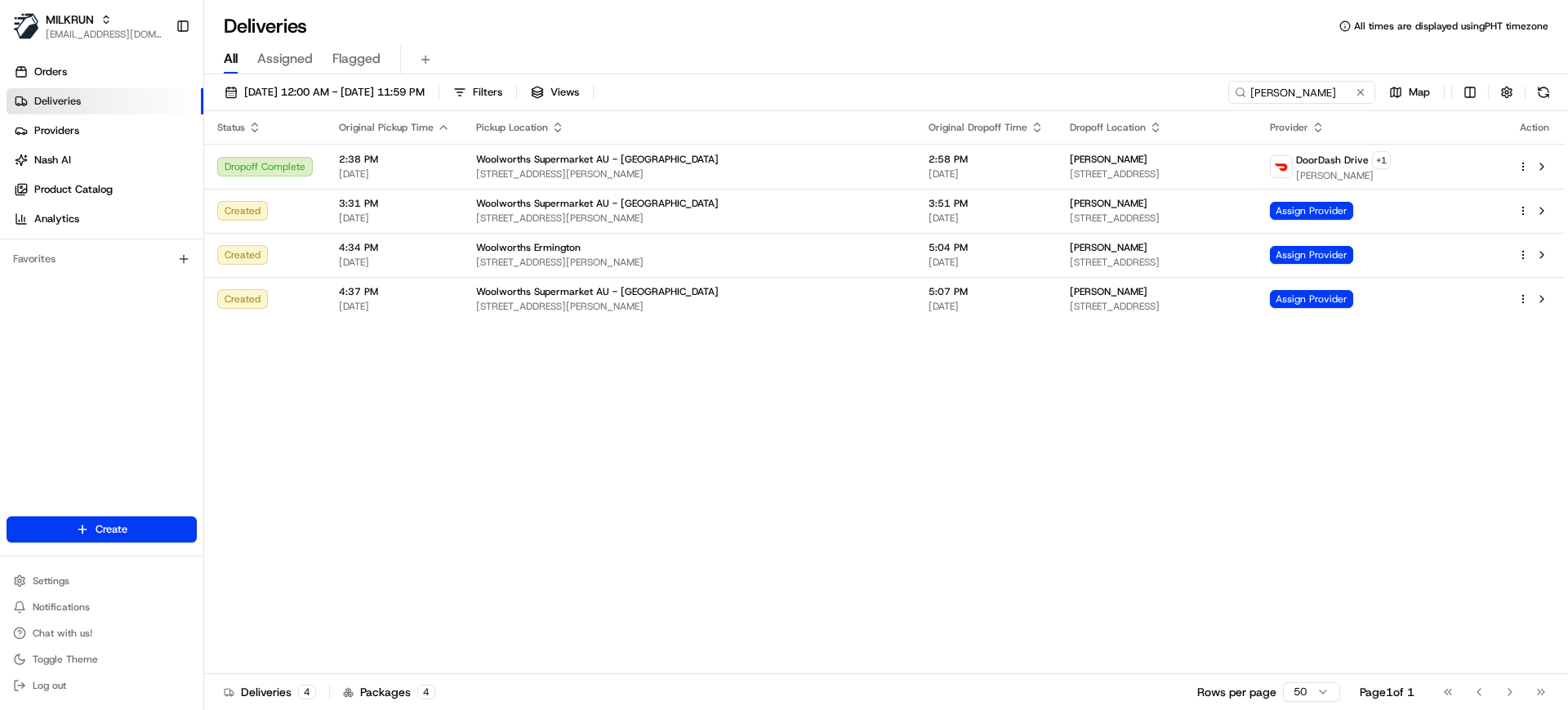
click at [884, 437] on div "Status Original Pickup Time Pickup Location Original Dropoff Time Dropoff Locat…" at bounding box center [884, 393] width 1360 height 563
click at [1129, 470] on div "Status Original Pickup Time Pickup Location Original Dropoff Time Dropoff Locat…" at bounding box center [884, 393] width 1360 height 563
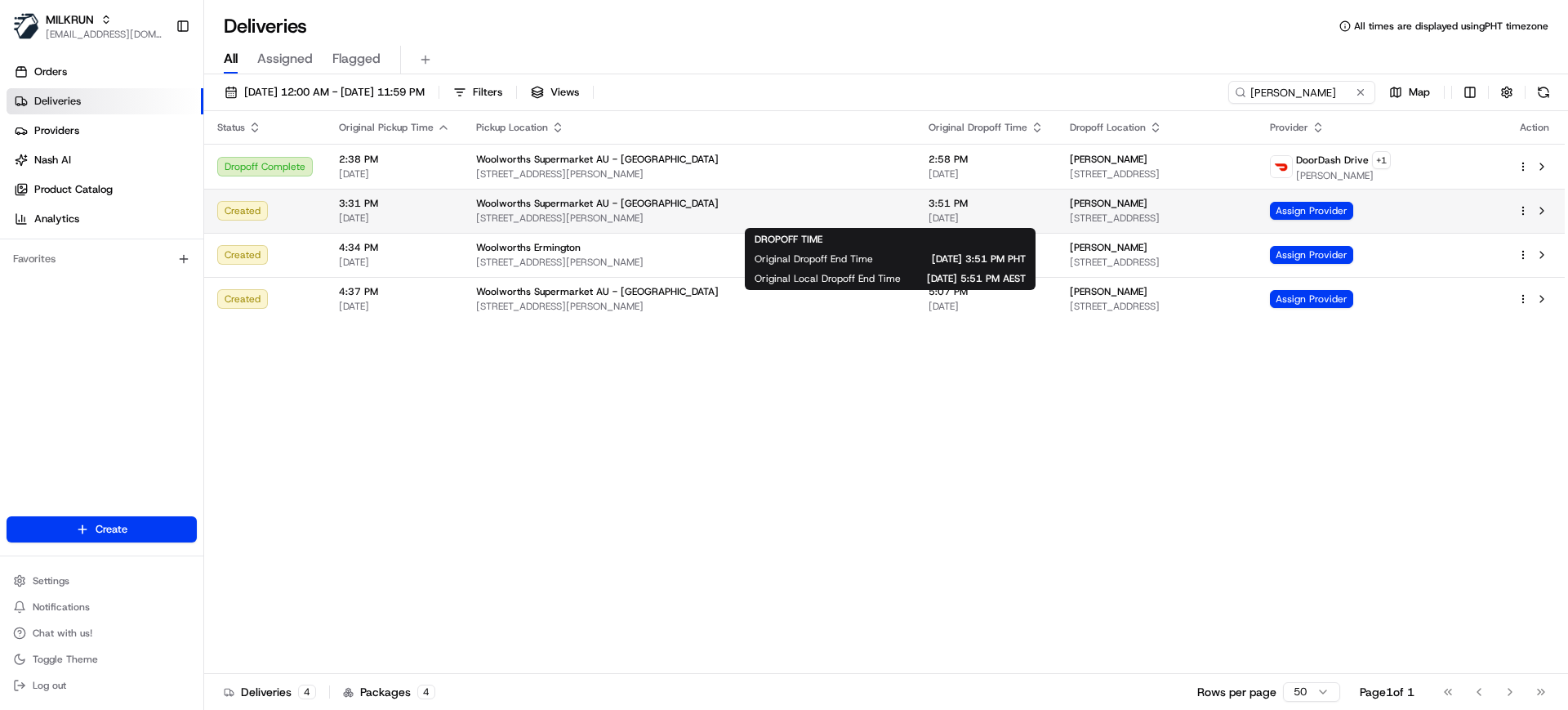
click at [929, 207] on span "3:51 PM" at bounding box center [985, 203] width 115 height 13
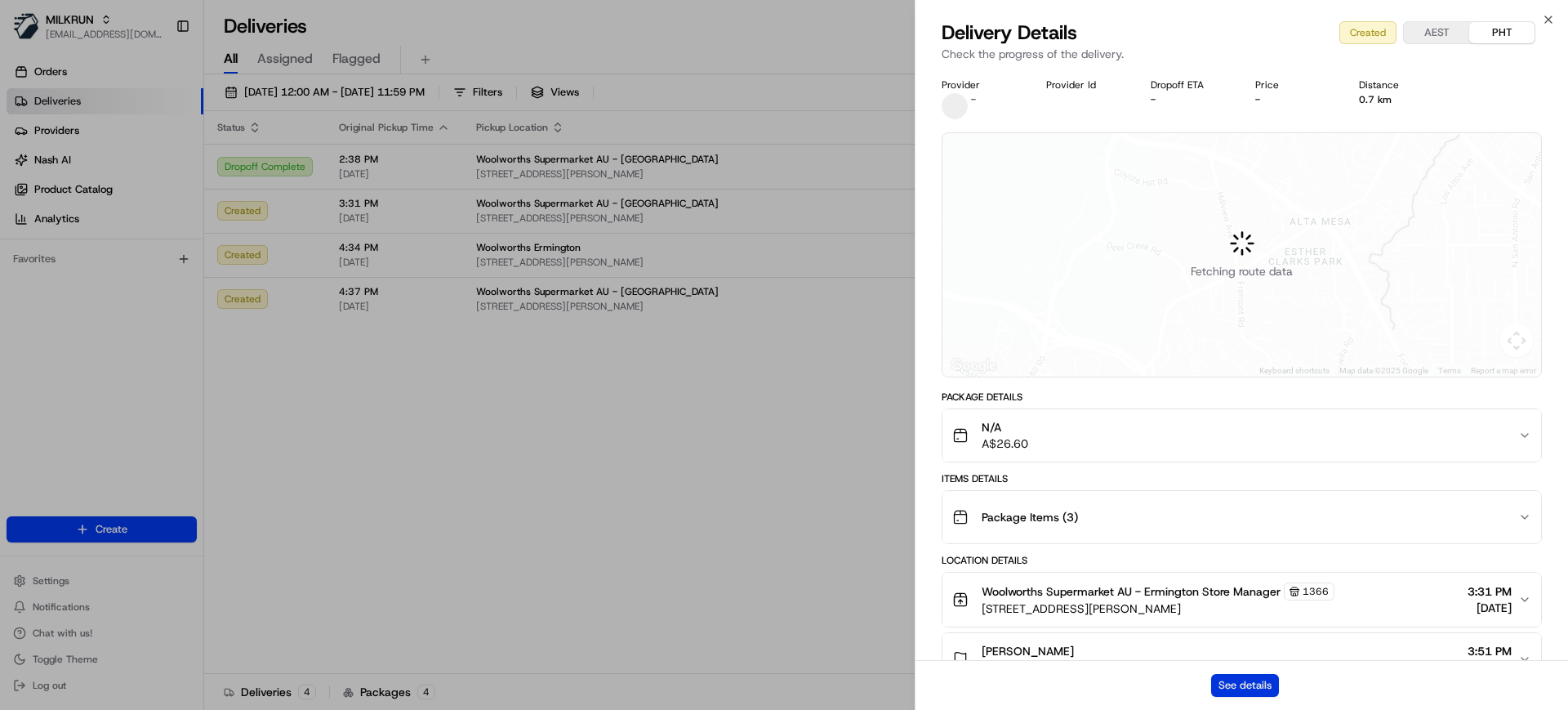
click at [1256, 689] on button "See details" at bounding box center [1245, 685] width 67 height 23
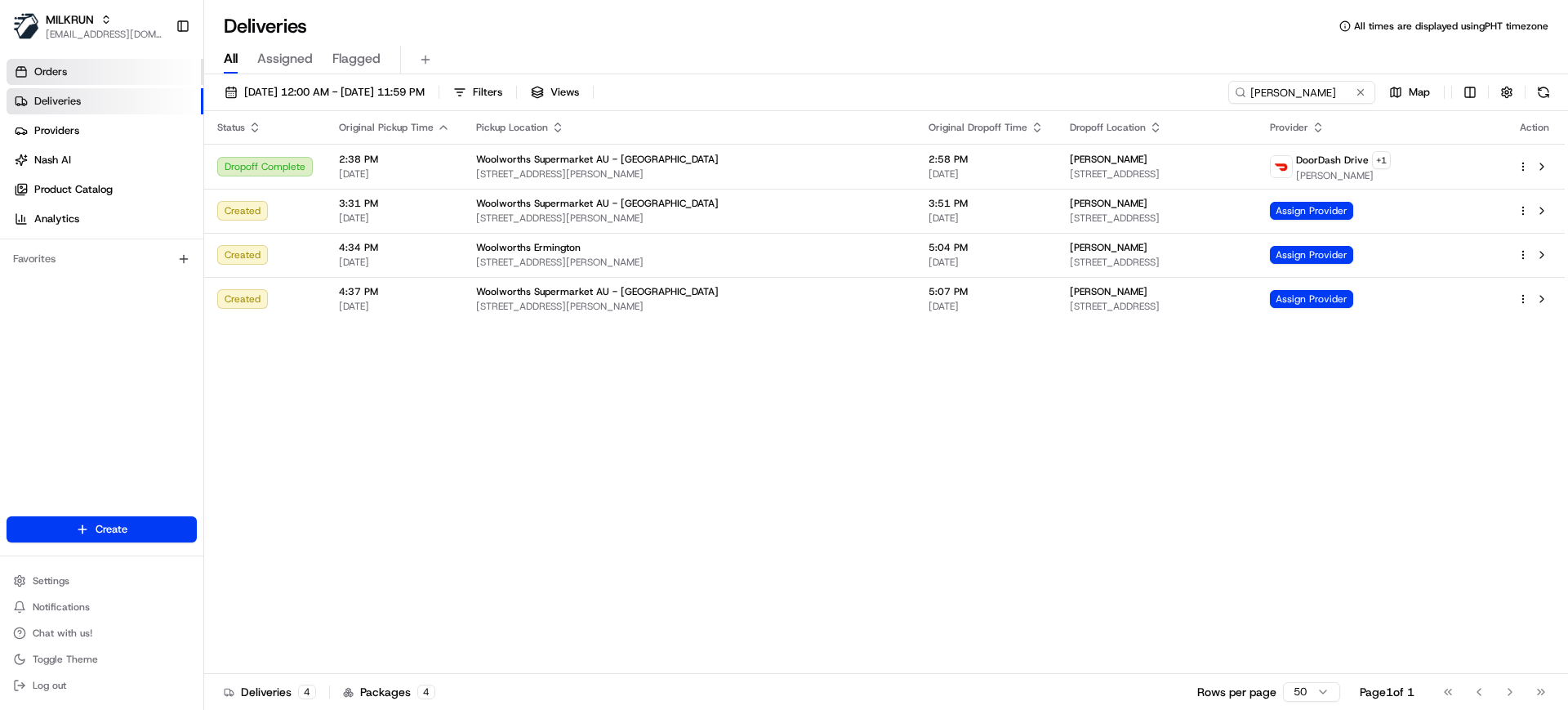
click at [50, 75] on span "Orders" at bounding box center [50, 72] width 32 height 15
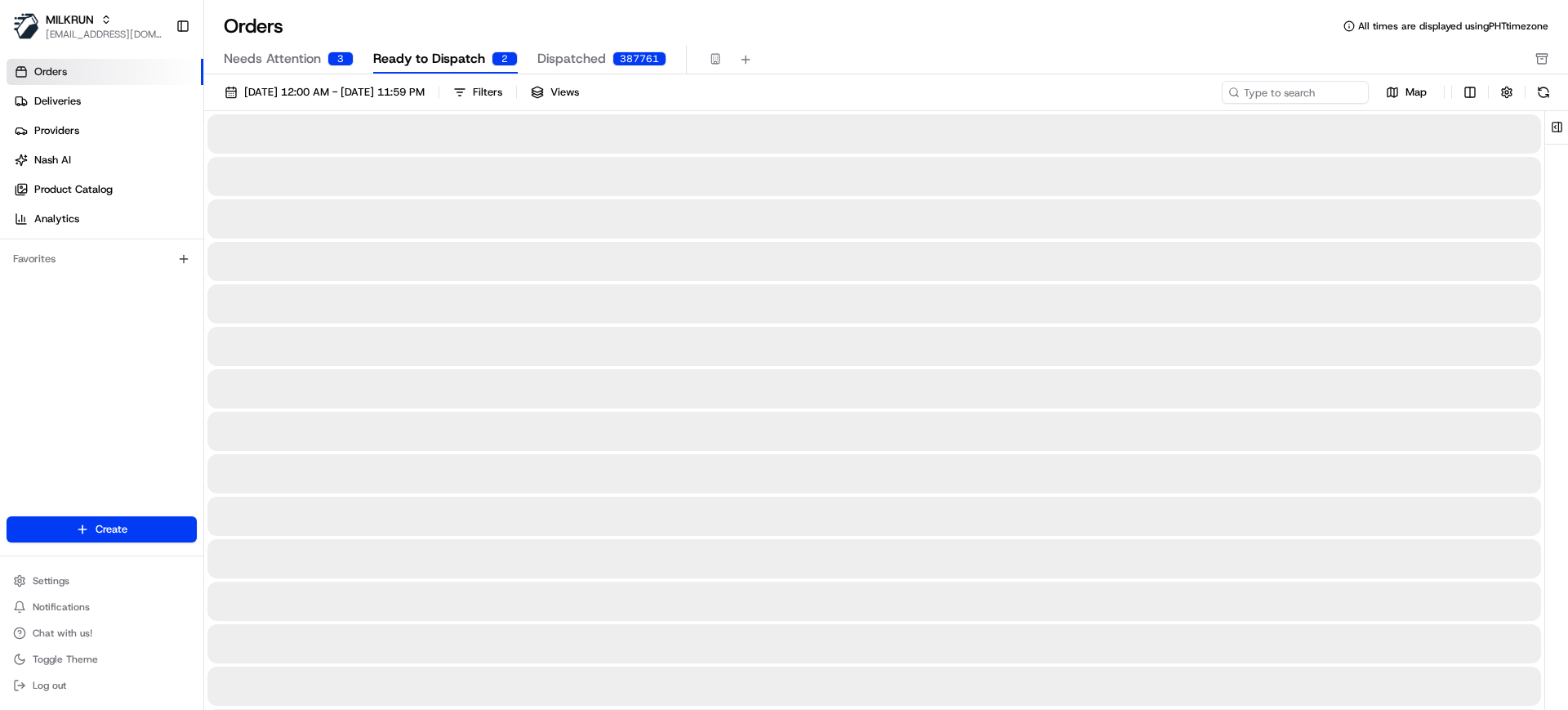
click at [807, 50] on div "Needs Attention 3 Ready to Dispatch 2 Dispatched 387761" at bounding box center [874, 60] width 1302 height 28
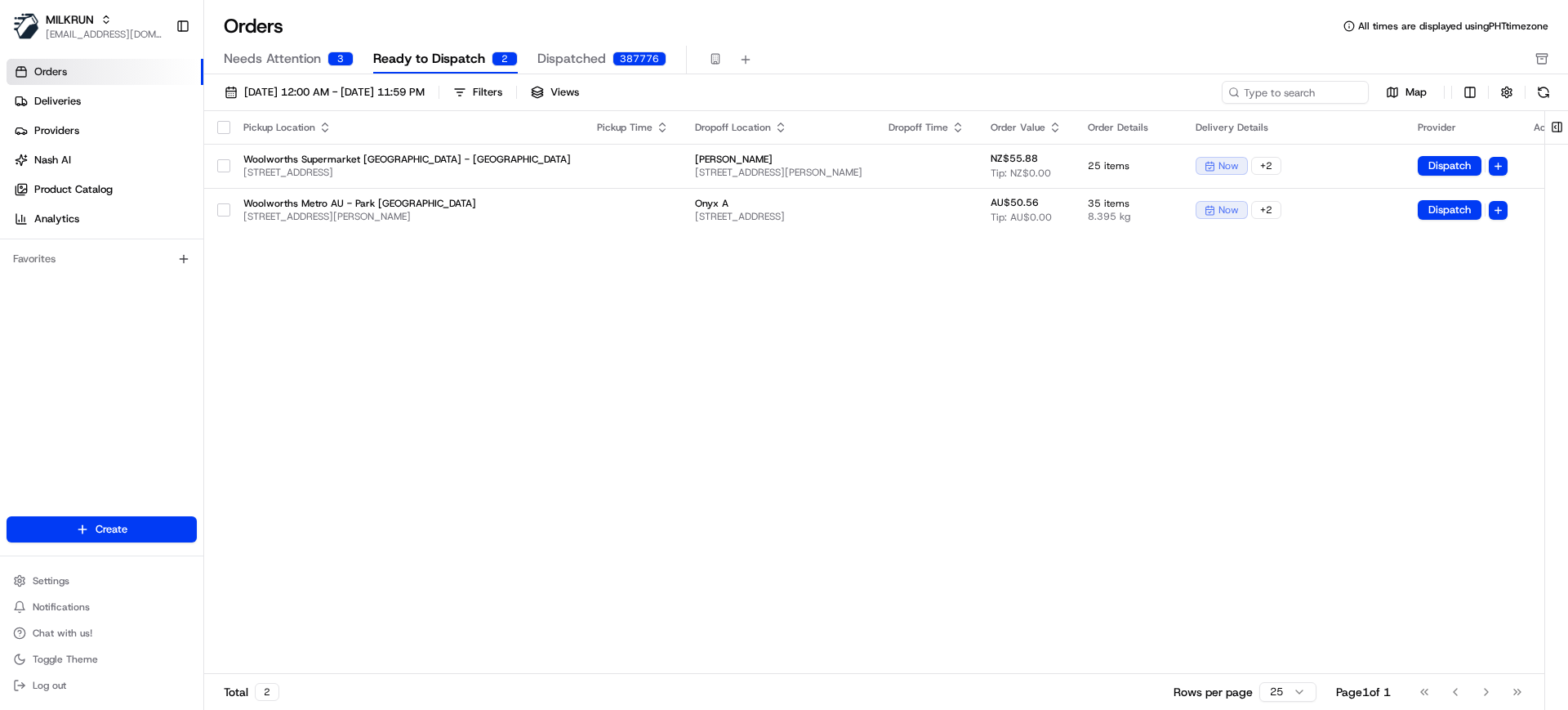
click at [868, 398] on div "Pickup Location Pickup Time Dropoff Location Dropoff Time Order Value Order Det…" at bounding box center [893, 393] width 1379 height 563
click at [1273, 92] on input at bounding box center [1271, 92] width 196 height 23
paste input "[PERSON_NAME]"
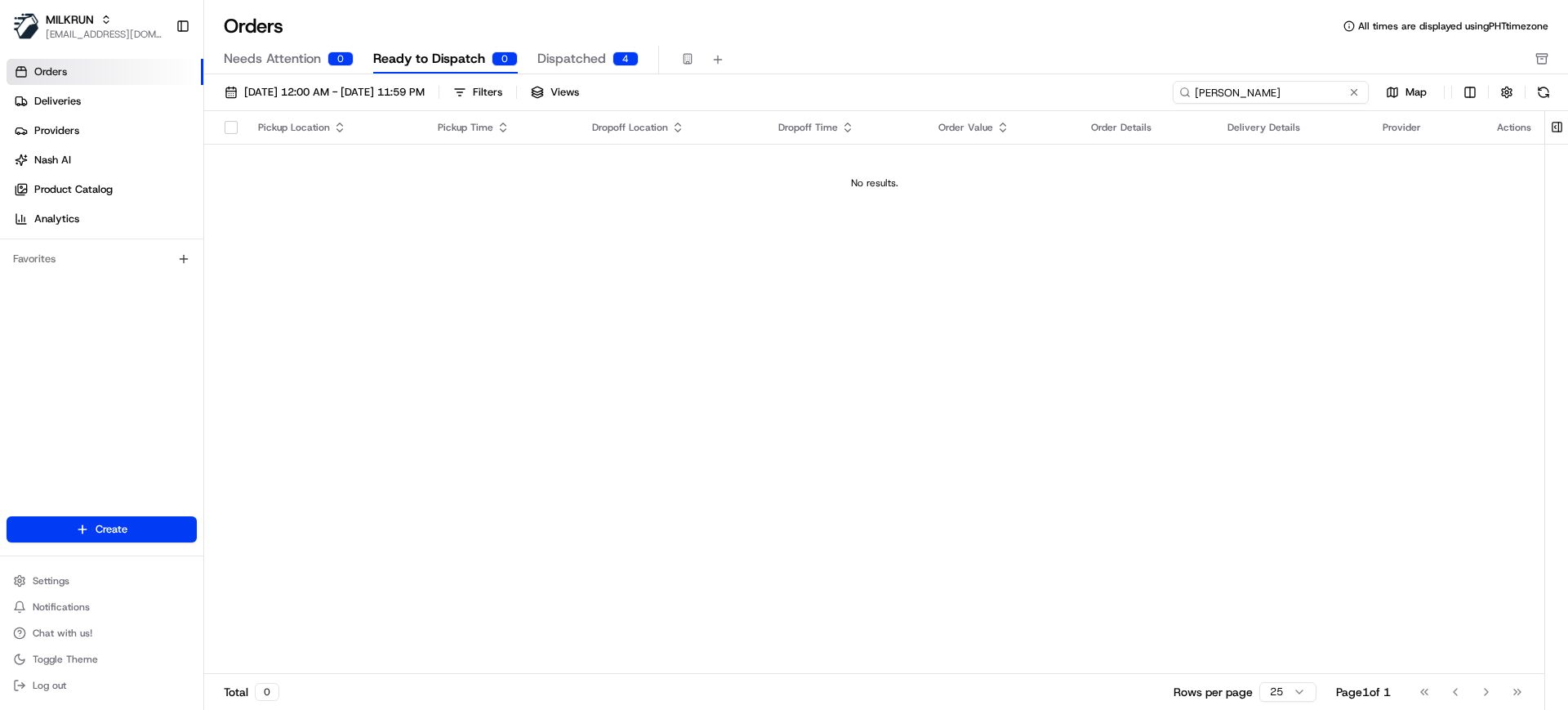
type input "[PERSON_NAME]"
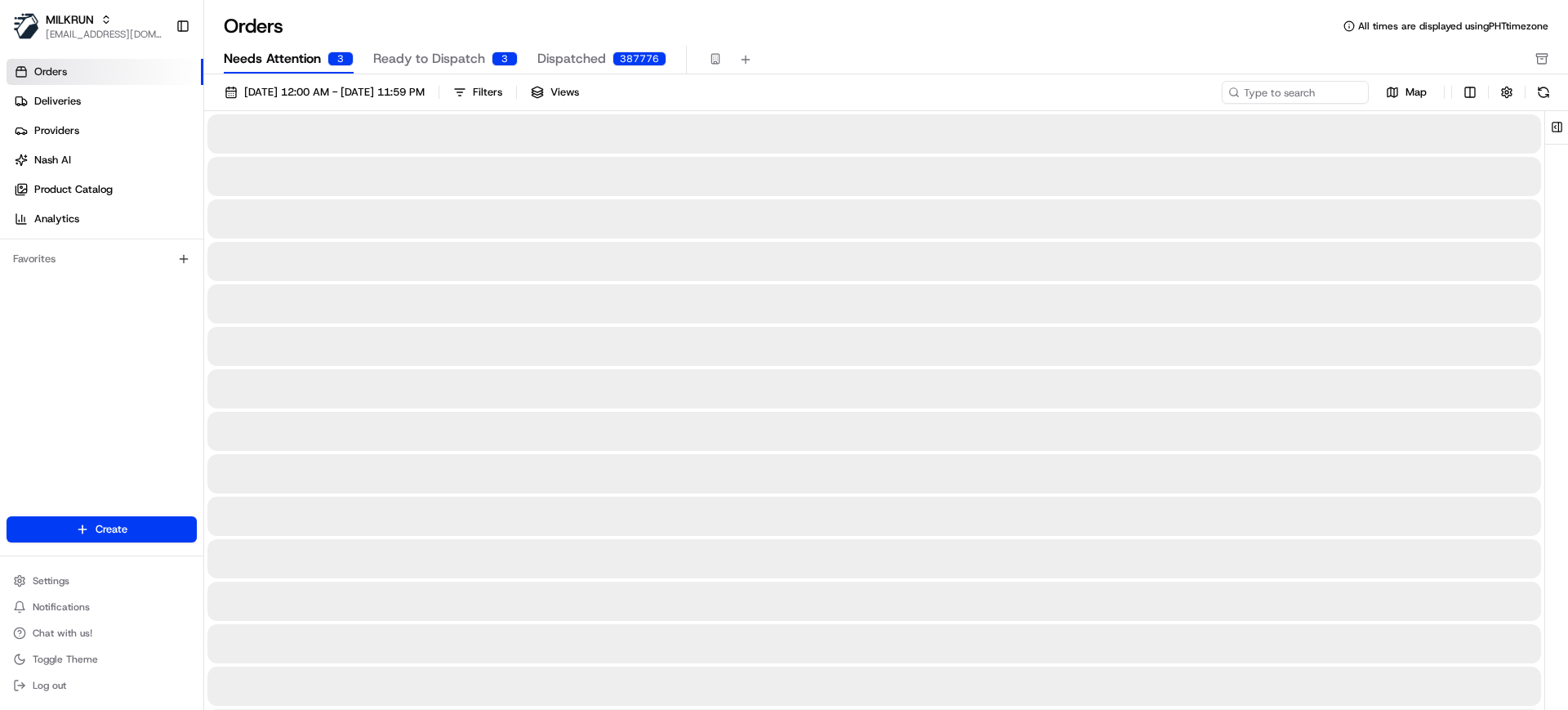
click at [278, 65] on span "Needs Attention" at bounding box center [272, 59] width 97 height 19
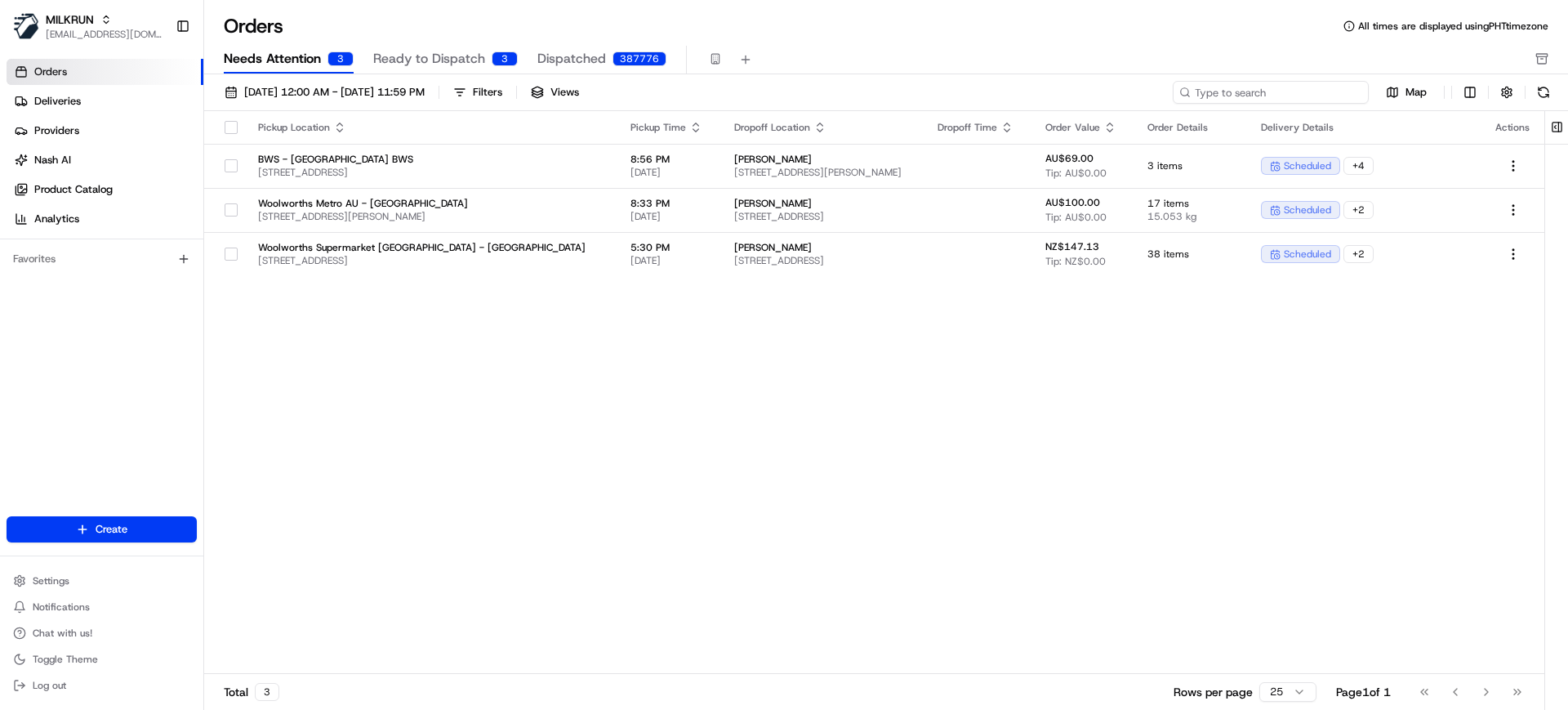
click at [1274, 93] on input at bounding box center [1271, 92] width 196 height 23
paste input "[PERSON_NAME]"
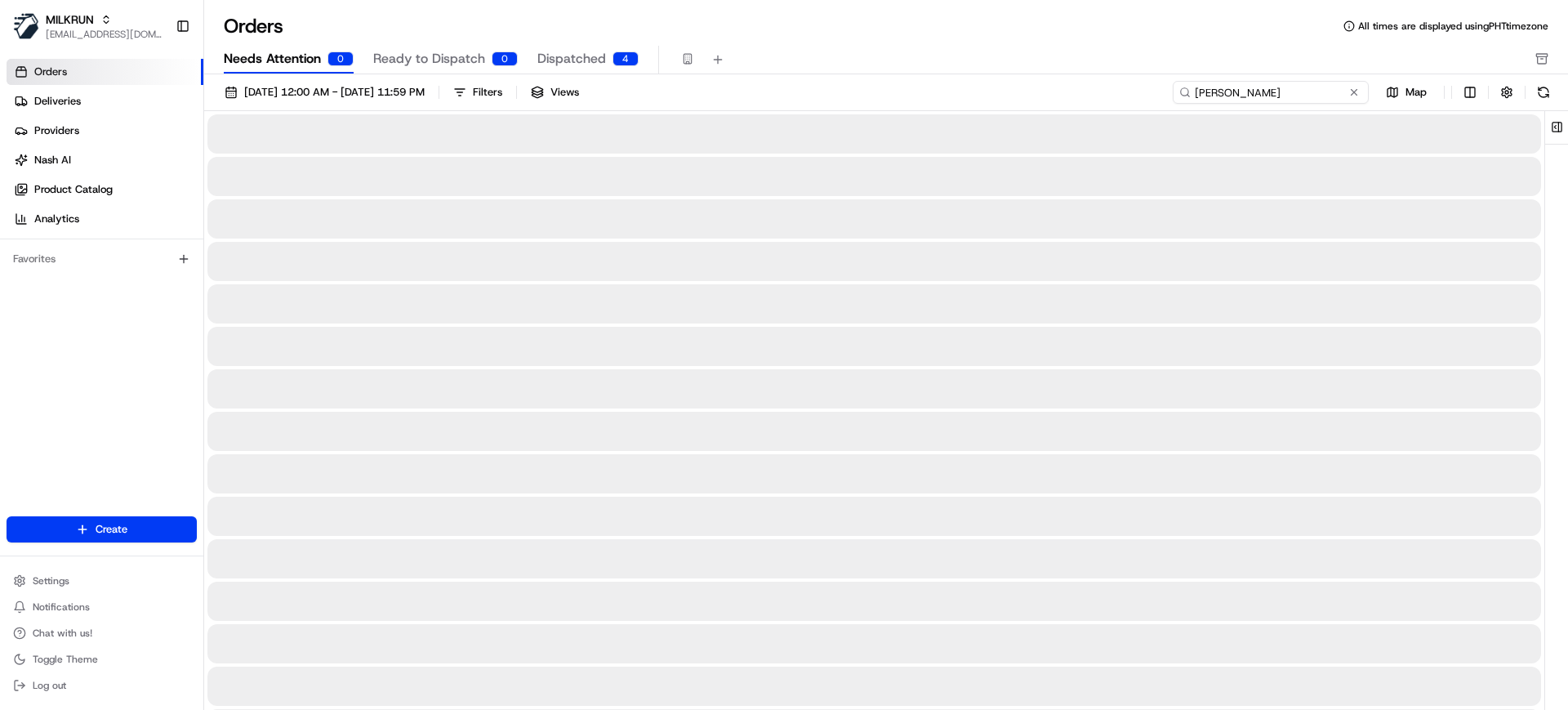
type input "[PERSON_NAME]"
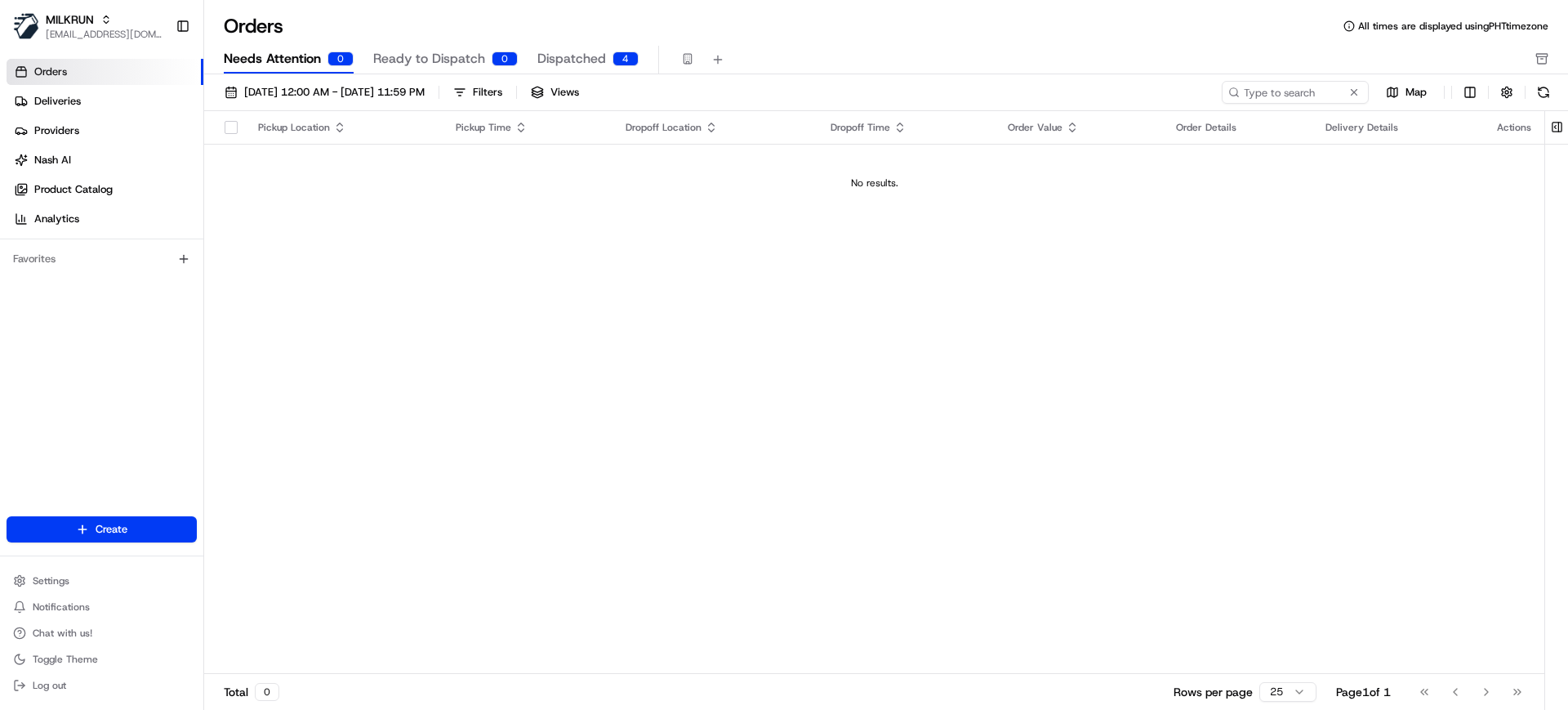
click at [558, 60] on span "Dispatched" at bounding box center [571, 59] width 68 height 19
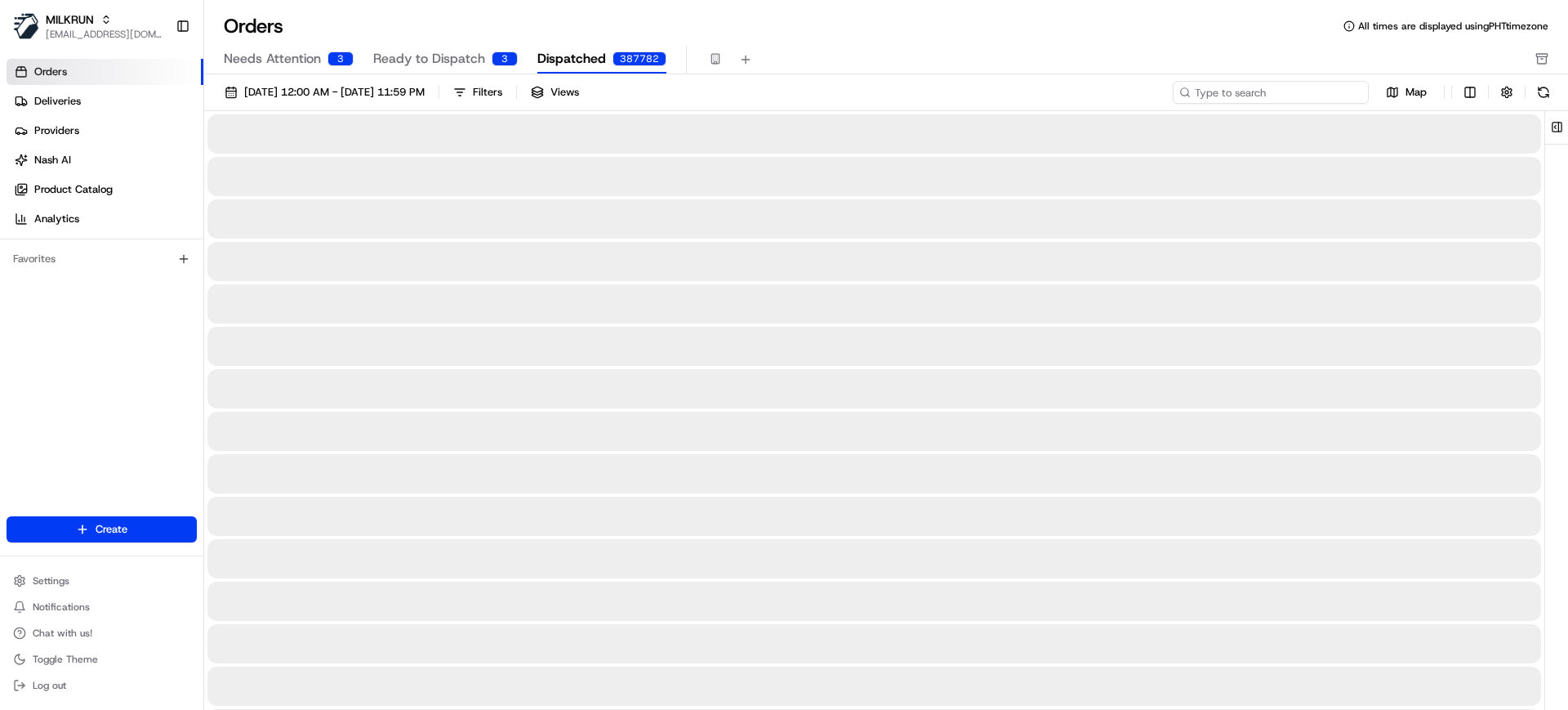
click at [1277, 93] on input at bounding box center [1271, 92] width 196 height 23
paste input "[PERSON_NAME]"
click at [1261, 88] on input "[PERSON_NAME]" at bounding box center [1271, 92] width 196 height 23
type input "[PERSON_NAME]"
click at [427, 53] on span "Ready to Dispatch" at bounding box center [429, 59] width 112 height 19
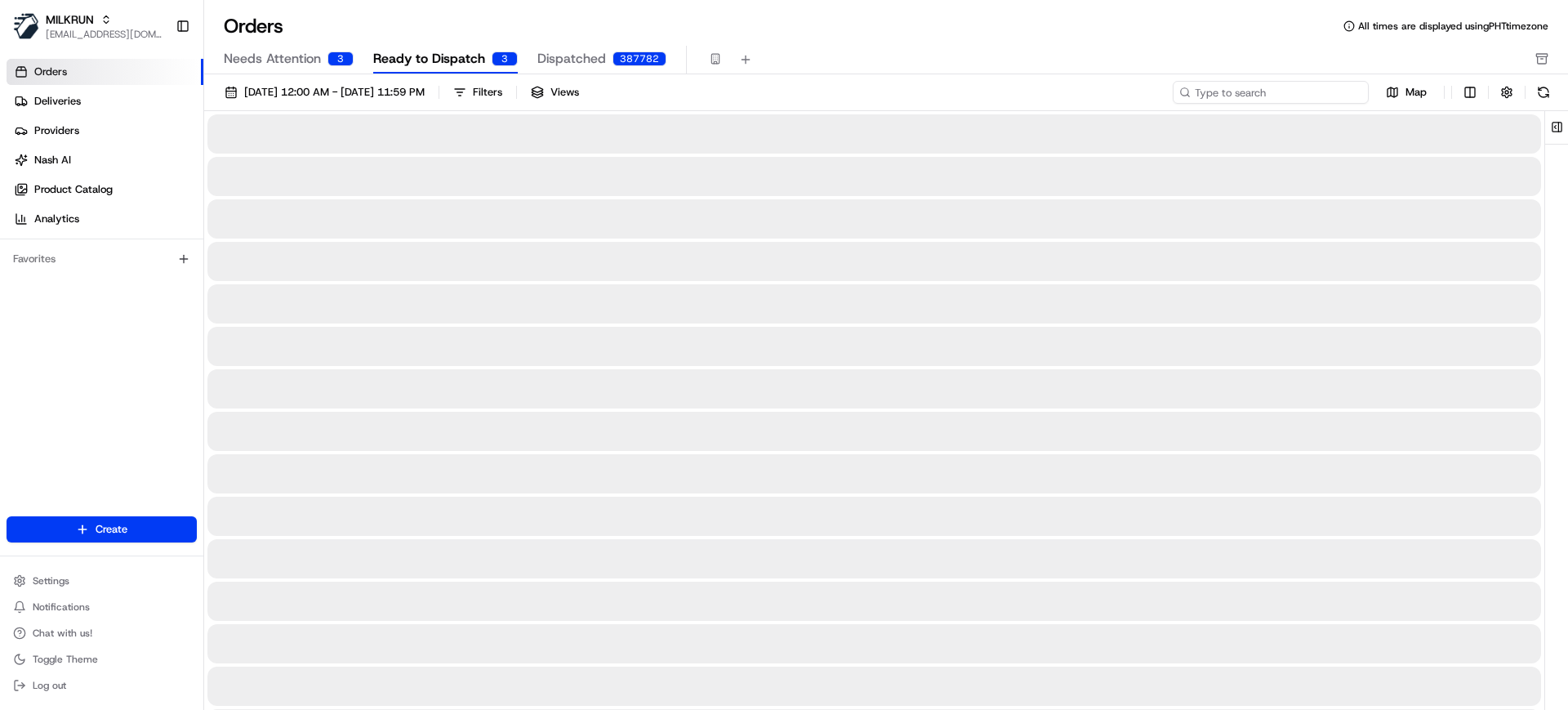
click at [1284, 95] on input at bounding box center [1271, 92] width 196 height 23
paste input "[PERSON_NAME]"
type input "[PERSON_NAME]"
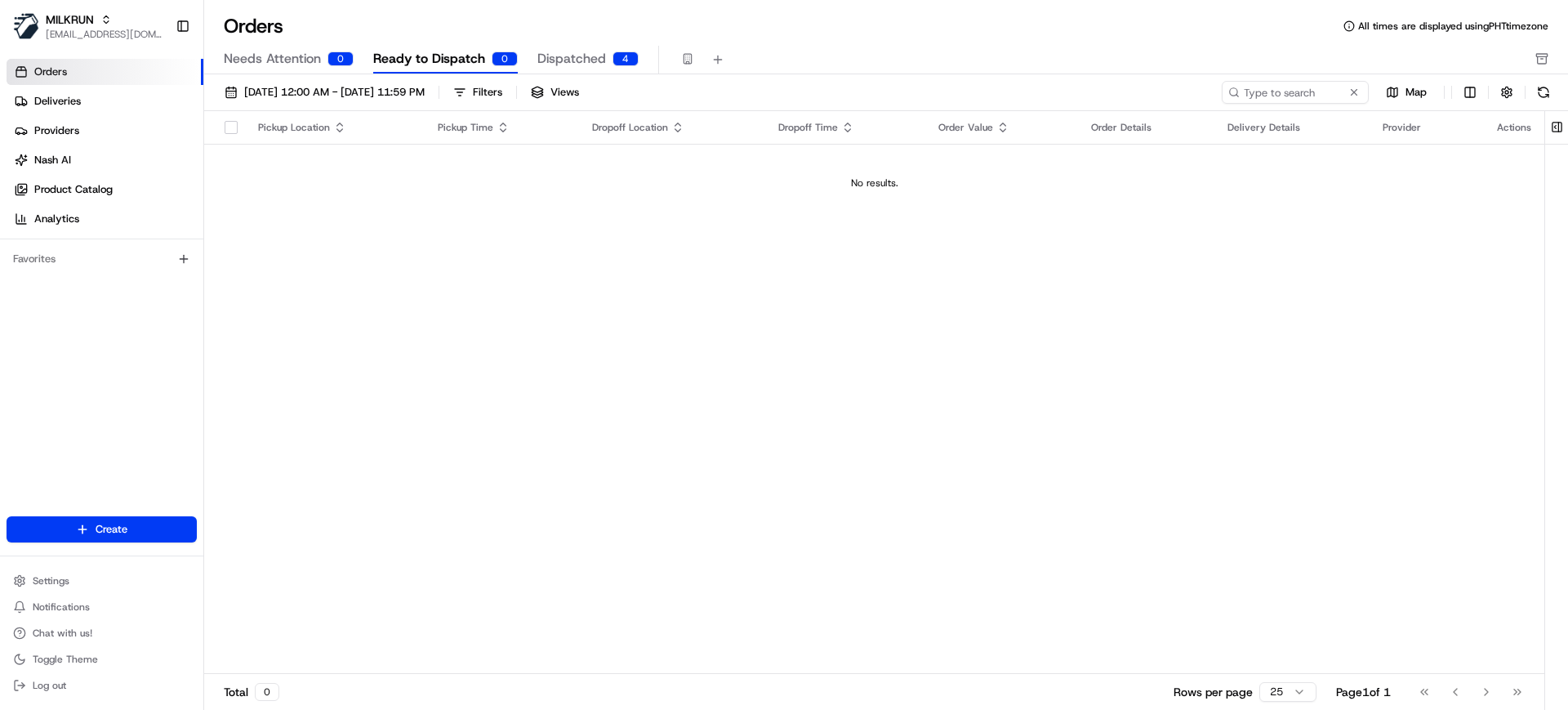
drag, startPoint x: 286, startPoint y: 65, endPoint x: 314, endPoint y: 75, distance: 29.7
click at [300, 68] on button "Needs Attention 0" at bounding box center [288, 60] width 130 height 28
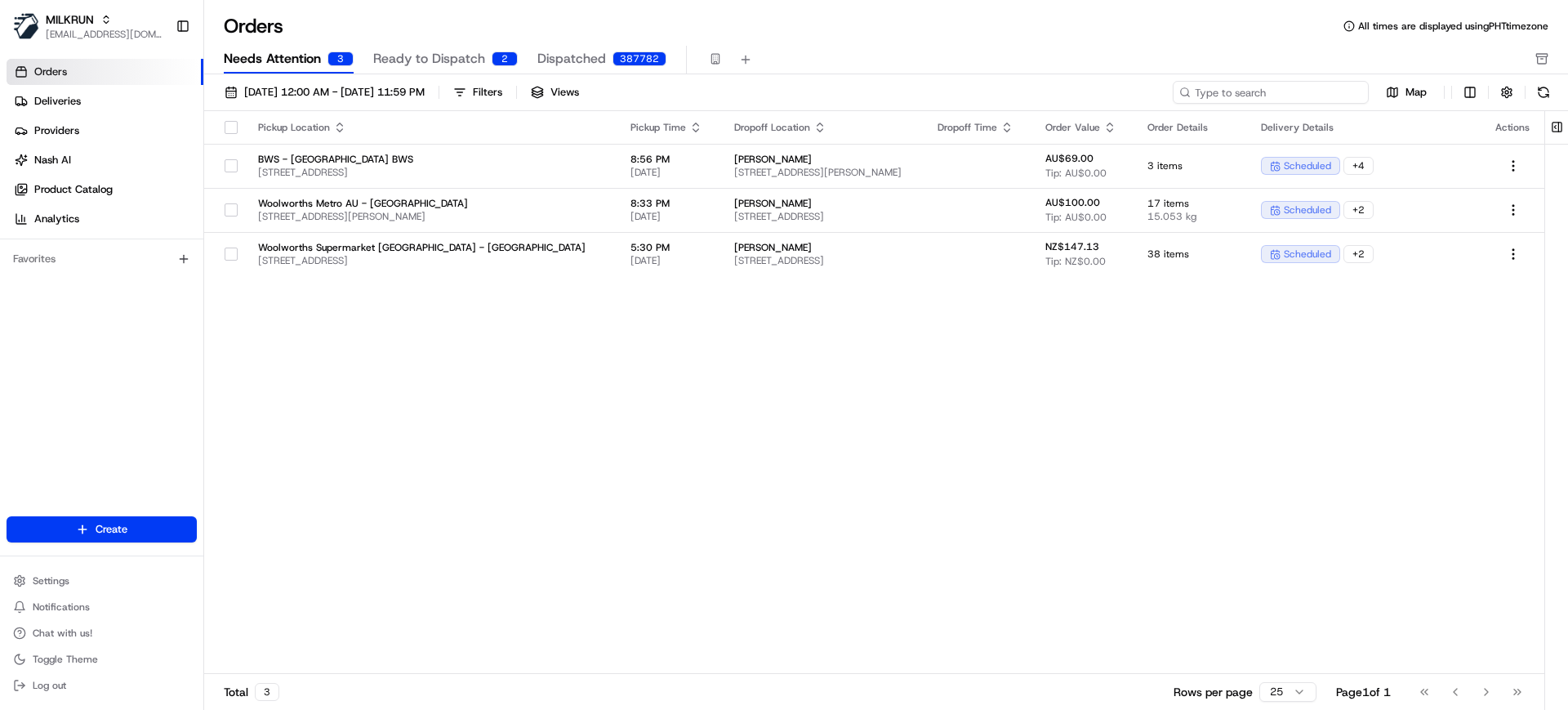
click at [1322, 89] on input at bounding box center [1271, 92] width 196 height 23
paste input "[PERSON_NAME]"
type input "[PERSON_NAME]"
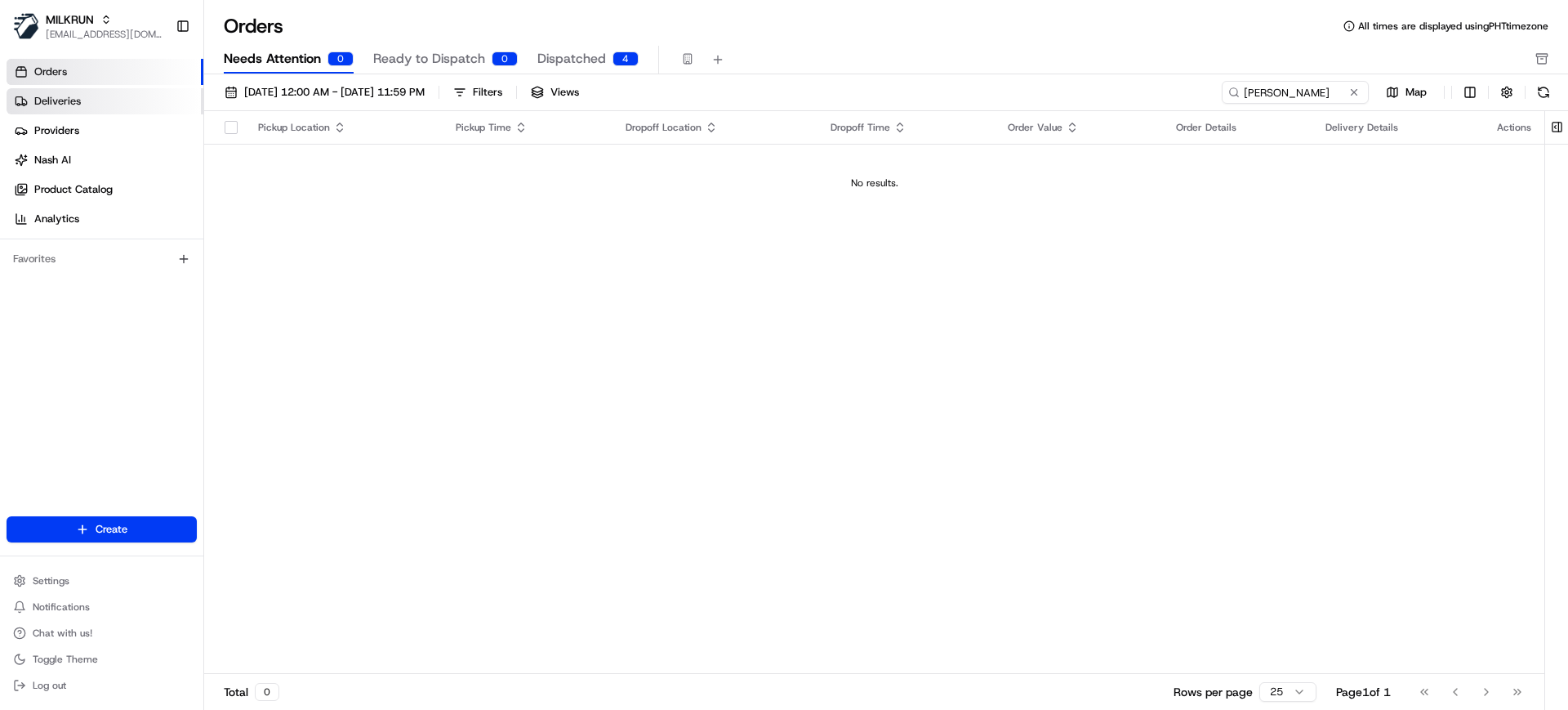
drag, startPoint x: 37, startPoint y: 112, endPoint x: 52, endPoint y: 135, distance: 27.5
click at [38, 114] on link "Deliveries" at bounding box center [104, 102] width 197 height 26
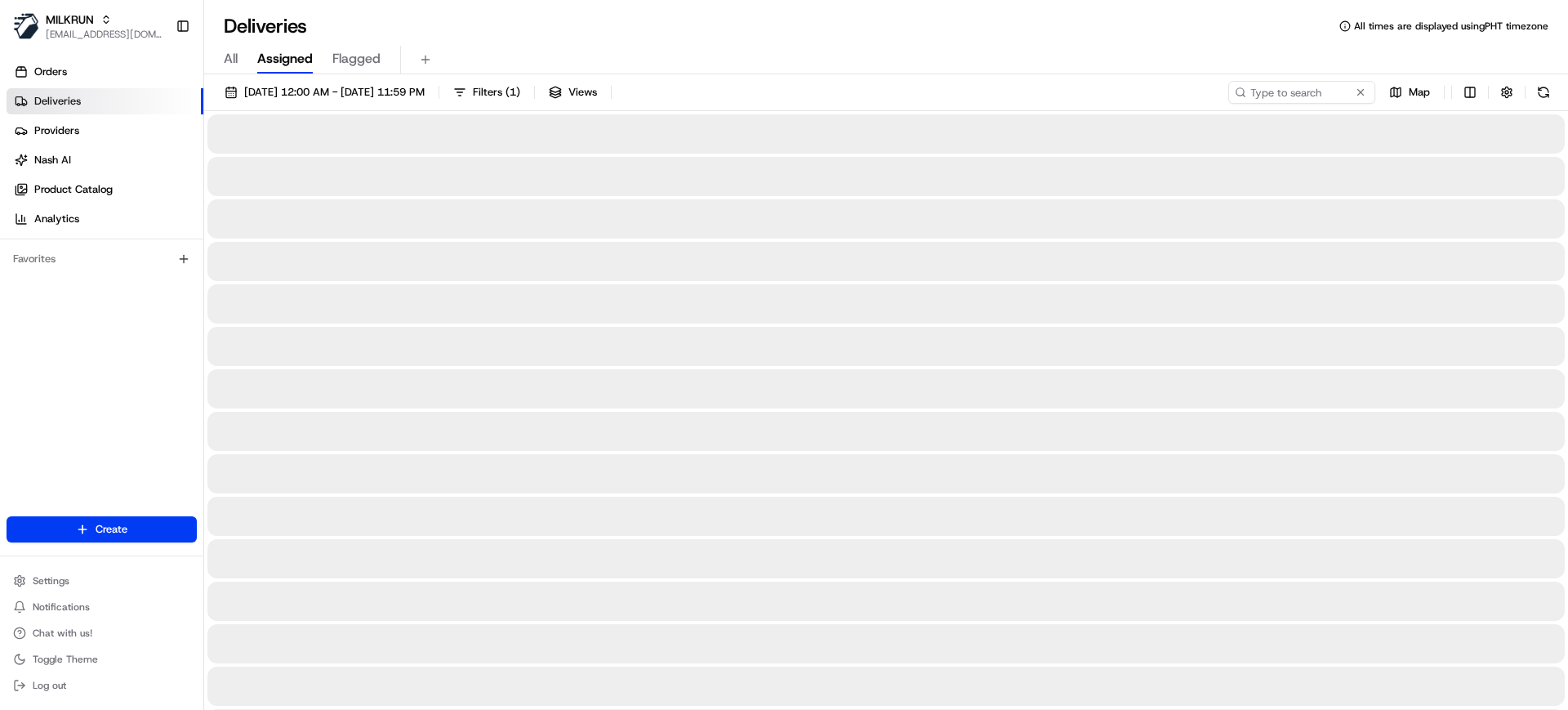
click at [237, 64] on span "All" at bounding box center [230, 59] width 14 height 19
click at [1287, 91] on input at bounding box center [1277, 92] width 196 height 23
paste input "[PERSON_NAME]"
type input "[PERSON_NAME]"
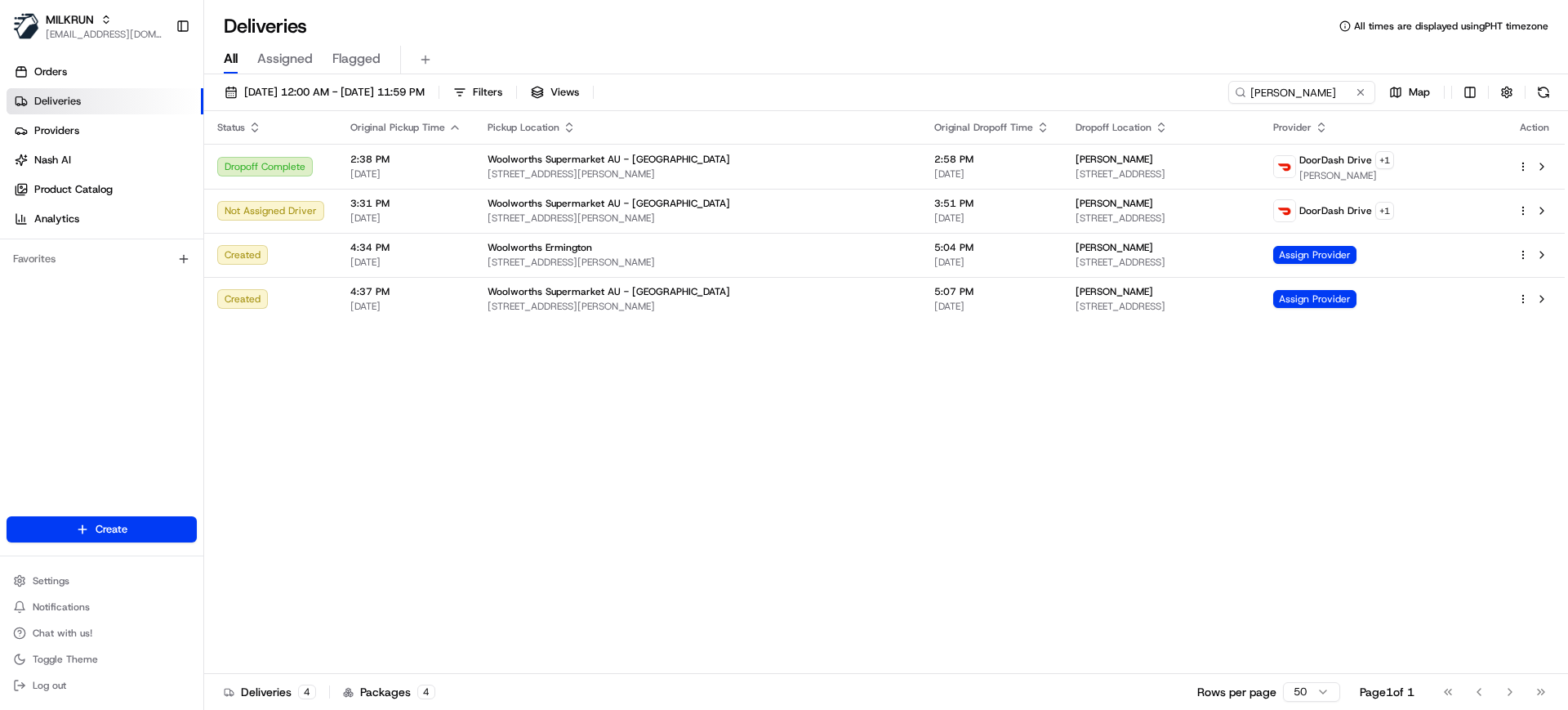
click at [963, 471] on div "Status Original Pickup Time Pickup Location Original Dropoff Time Dropoff Locat…" at bounding box center [884, 393] width 1360 height 563
click at [925, 556] on div "Status Original Pickup Time Pickup Location Original Dropoff Time Dropoff Locat…" at bounding box center [884, 393] width 1360 height 563
click at [1063, 204] on td "kristy lutton 36 Primrose Ave, Rydalmere, NSW 2116, AU" at bounding box center [1161, 210] width 197 height 44
click at [1118, 259] on span "[STREET_ADDRESS]" at bounding box center [1161, 262] width 171 height 13
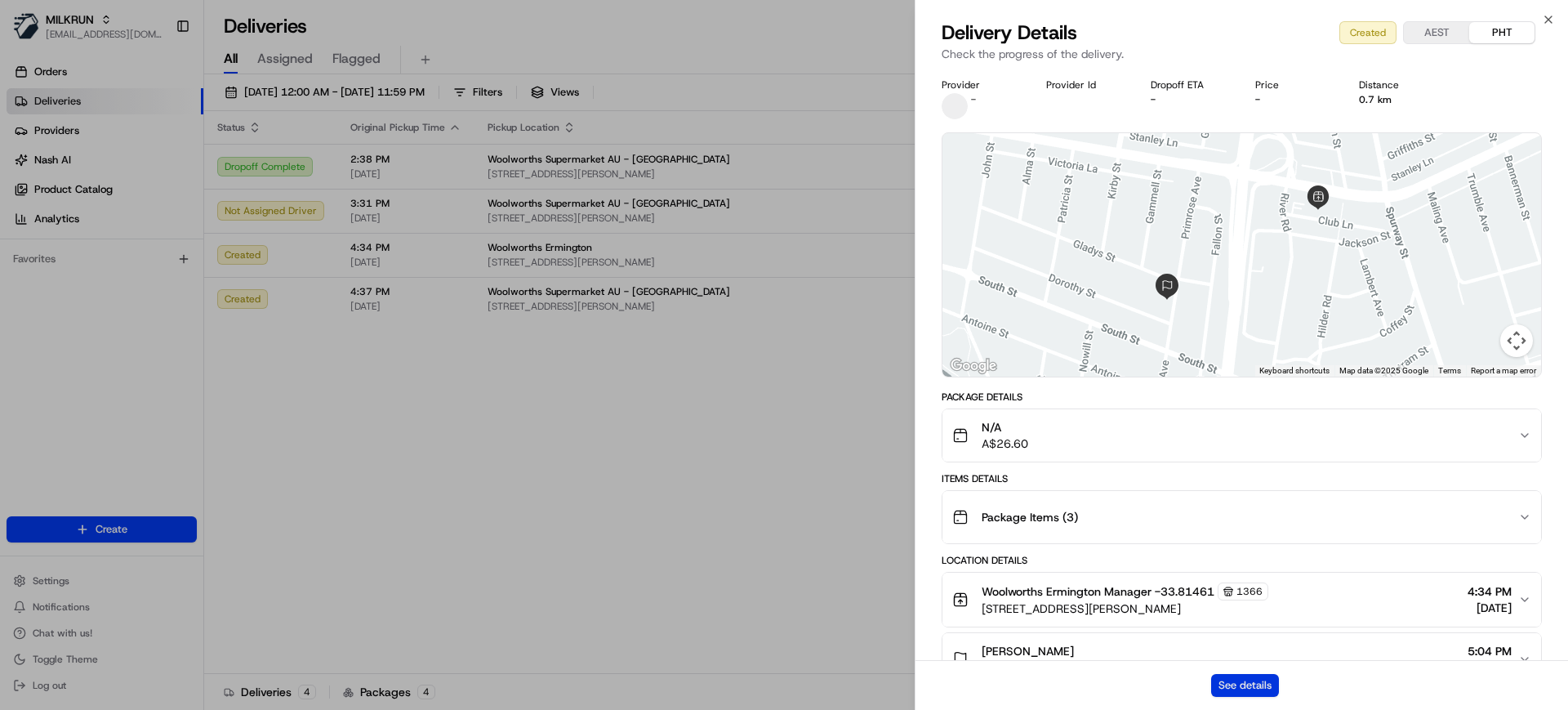
click at [1259, 692] on button "See details" at bounding box center [1245, 685] width 67 height 23
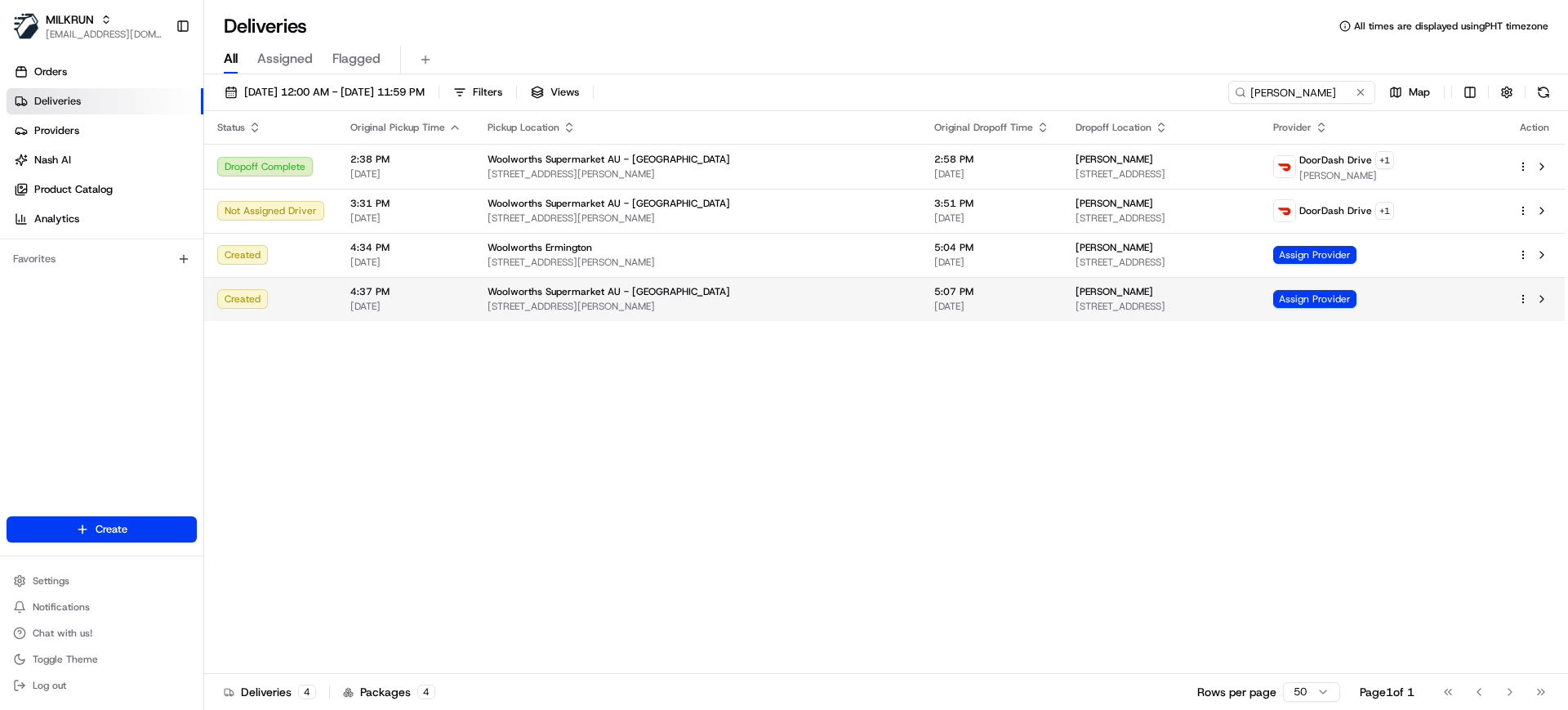
click at [942, 302] on span "[DATE]" at bounding box center [992, 306] width 115 height 13
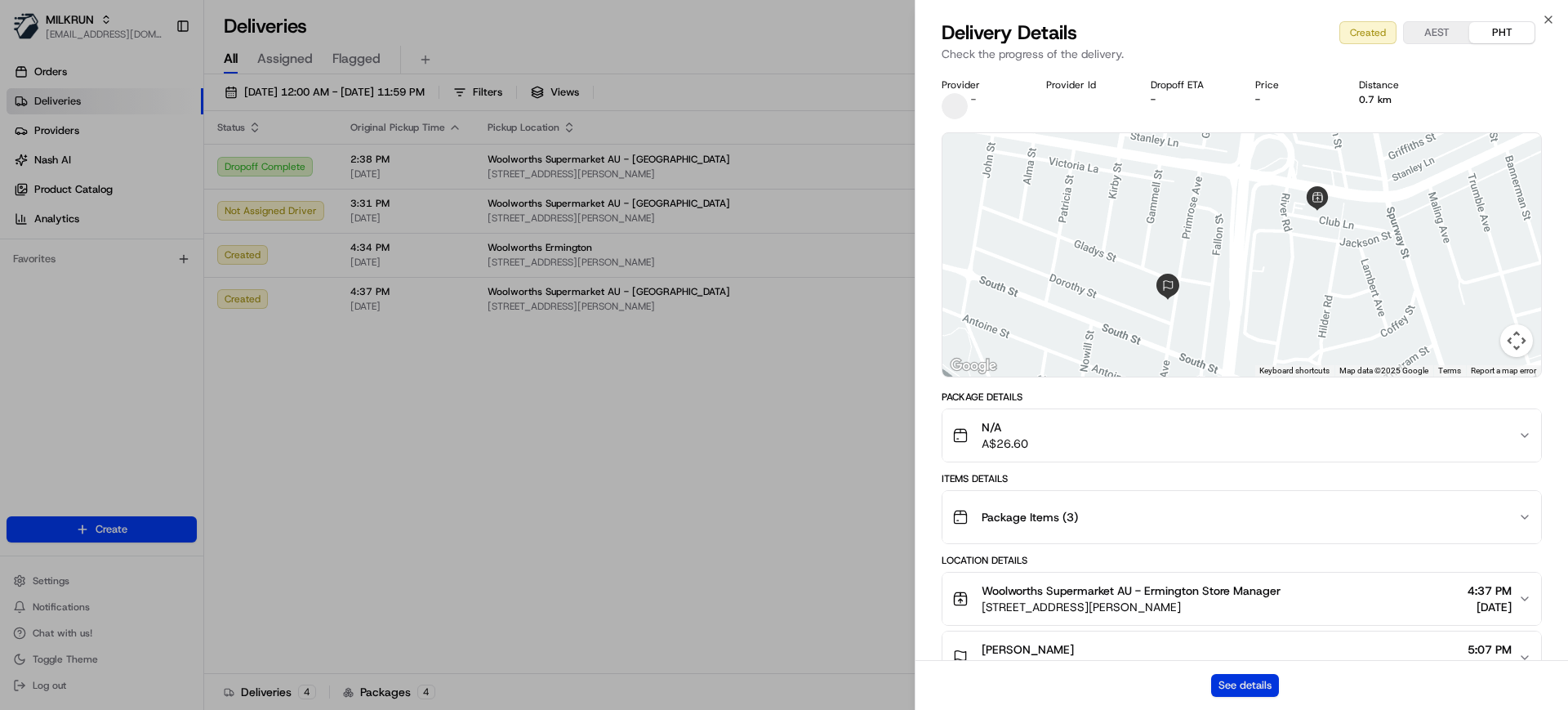
click at [1235, 692] on button "See details" at bounding box center [1245, 685] width 67 height 23
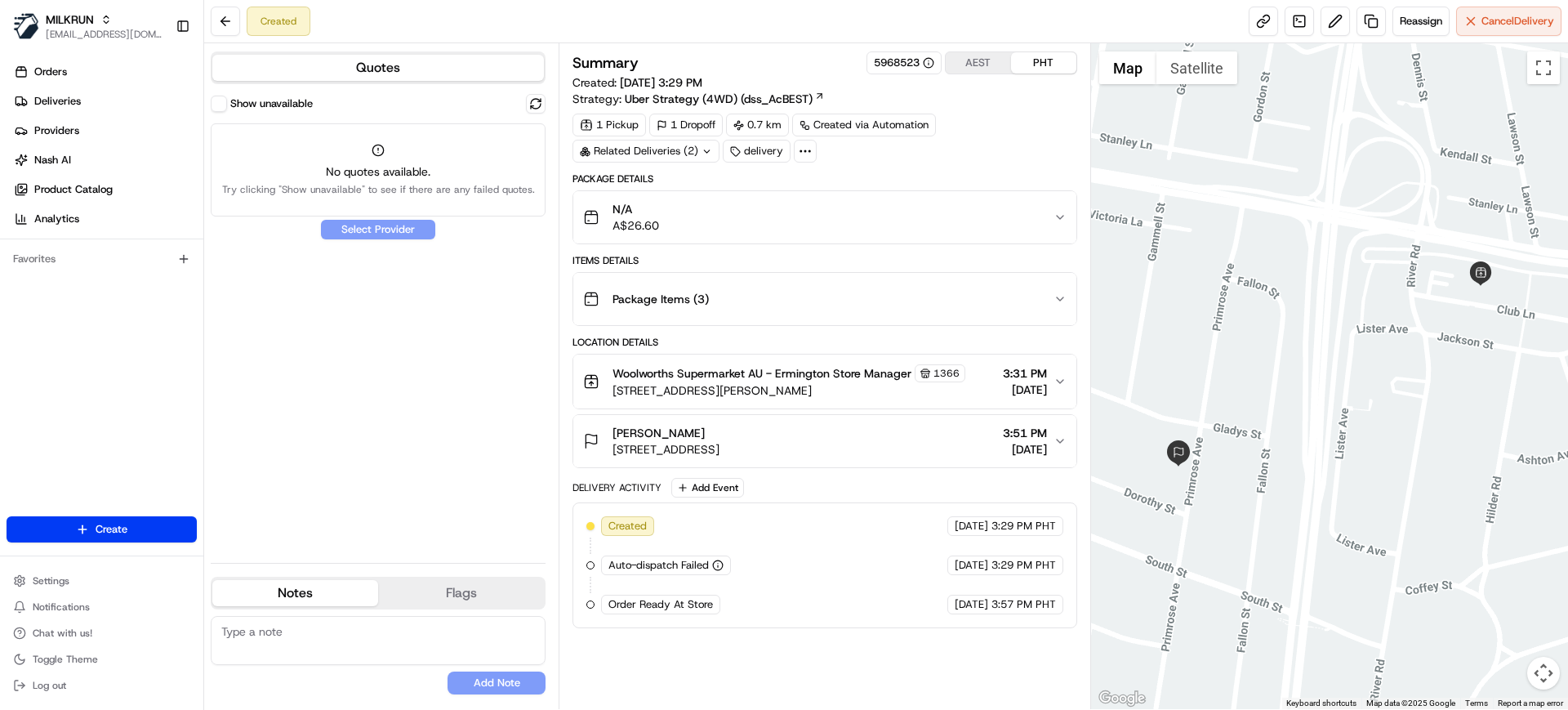
click at [407, 356] on div "Show unavailable No quotes available. Try clicking "Show unavailable" to see if…" at bounding box center [378, 322] width 335 height 456
click at [736, 309] on div "Package Items ( 3 )" at bounding box center [818, 299] width 470 height 32
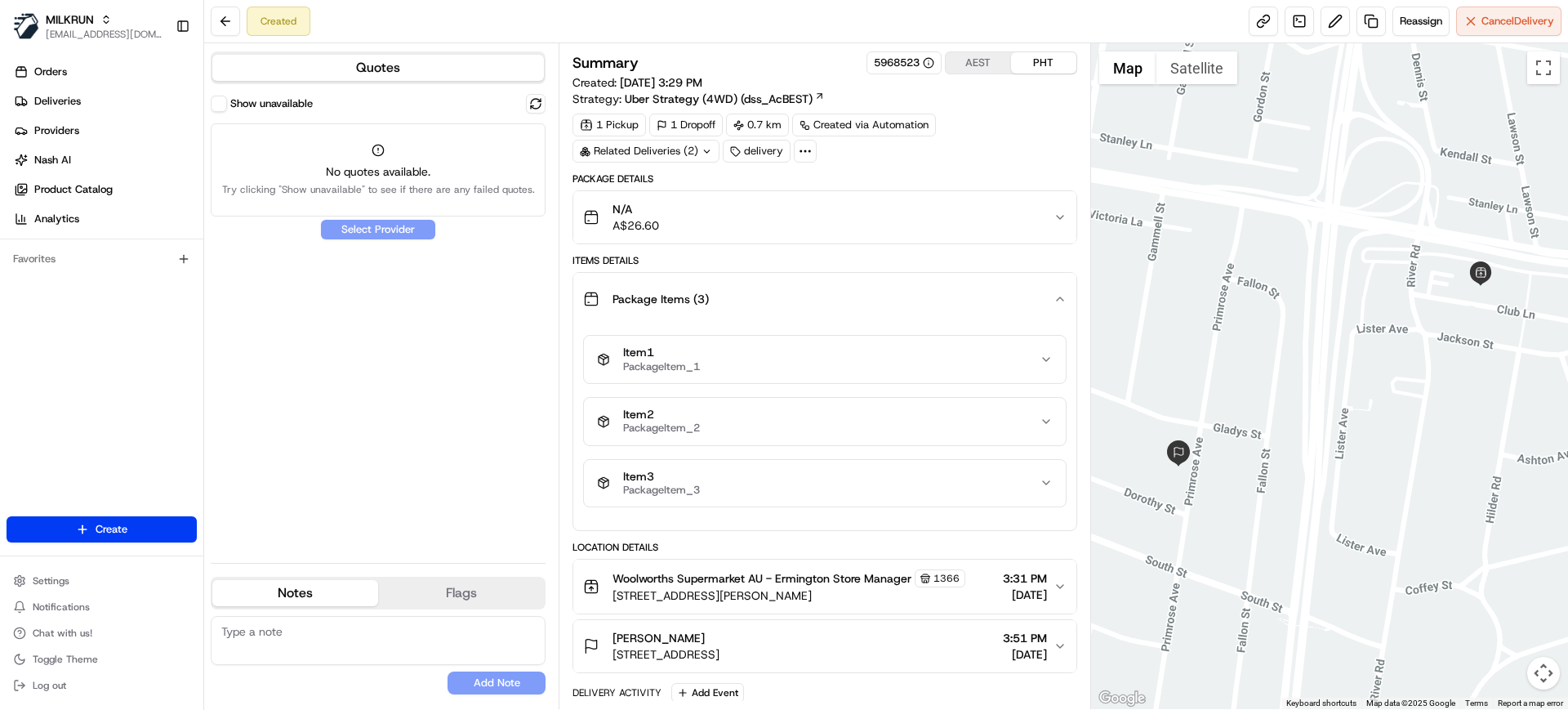
click at [427, 387] on div "Show unavailable No quotes available. Try clicking "Show unavailable" to see if…" at bounding box center [378, 322] width 335 height 456
click at [625, 33] on div "Created Reassign Cancel Delivery" at bounding box center [886, 21] width 1364 height 43
drag, startPoint x: 585, startPoint y: 34, endPoint x: 621, endPoint y: 6, distance: 45.6
click at [588, 34] on div "Created Reassign Cancel Delivery" at bounding box center [886, 21] width 1364 height 43
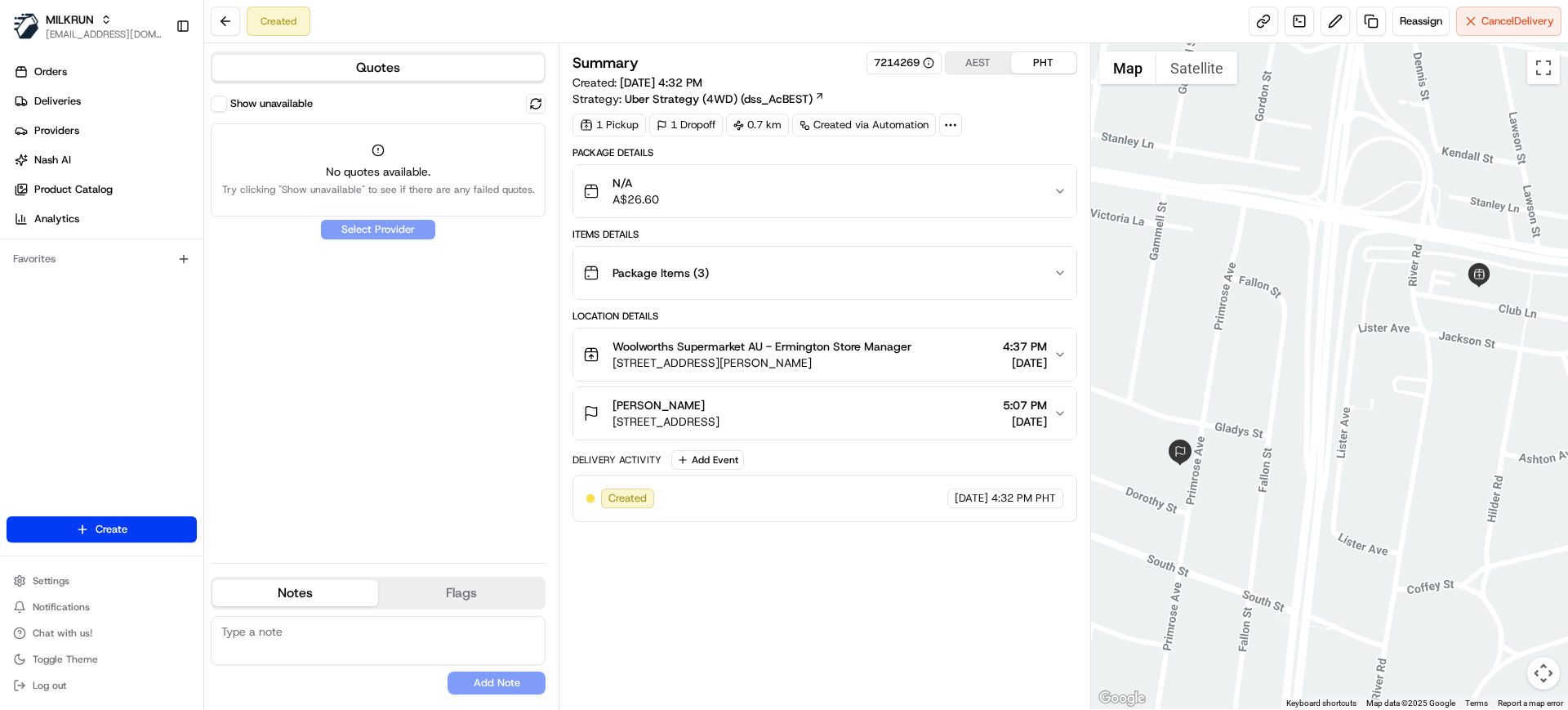
click at [317, 337] on div "Show unavailable No quotes available. Try clicking "Show unavailable" to see if…" at bounding box center [378, 322] width 335 height 456
